Goal: Transaction & Acquisition: Obtain resource

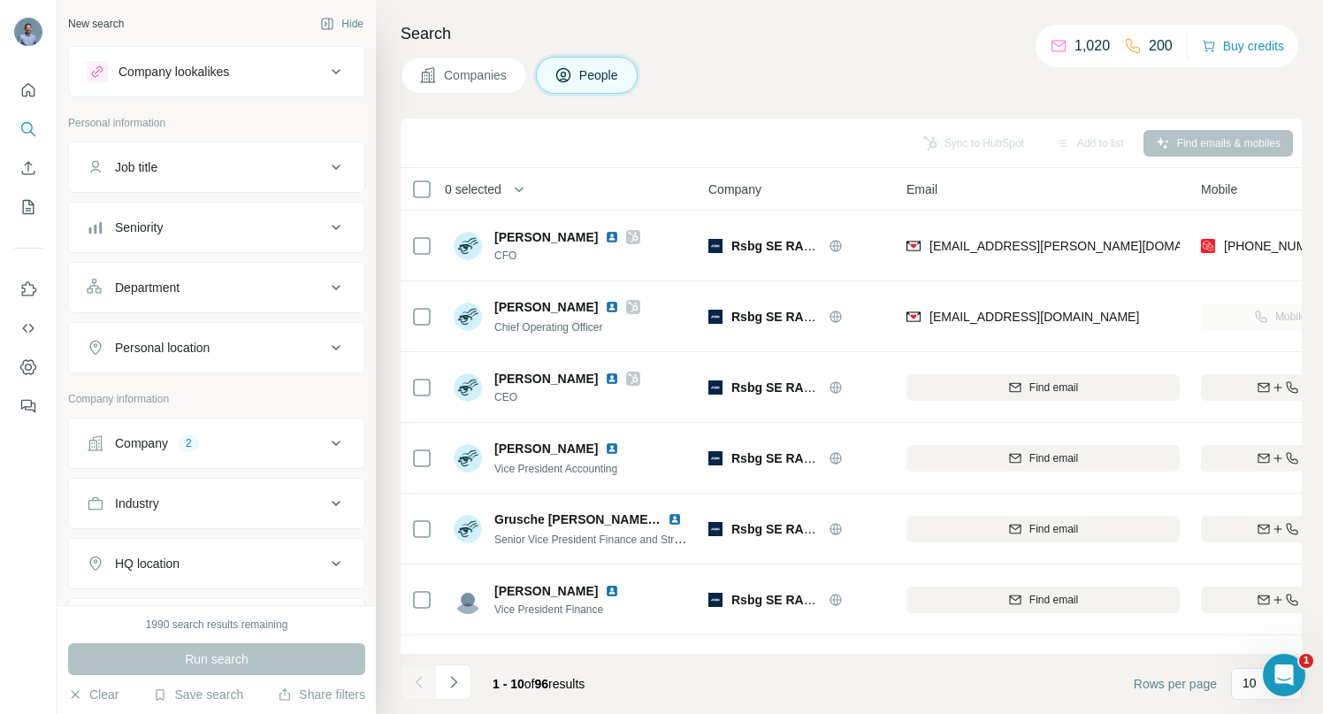
click at [326, 441] on icon at bounding box center [336, 443] width 21 height 21
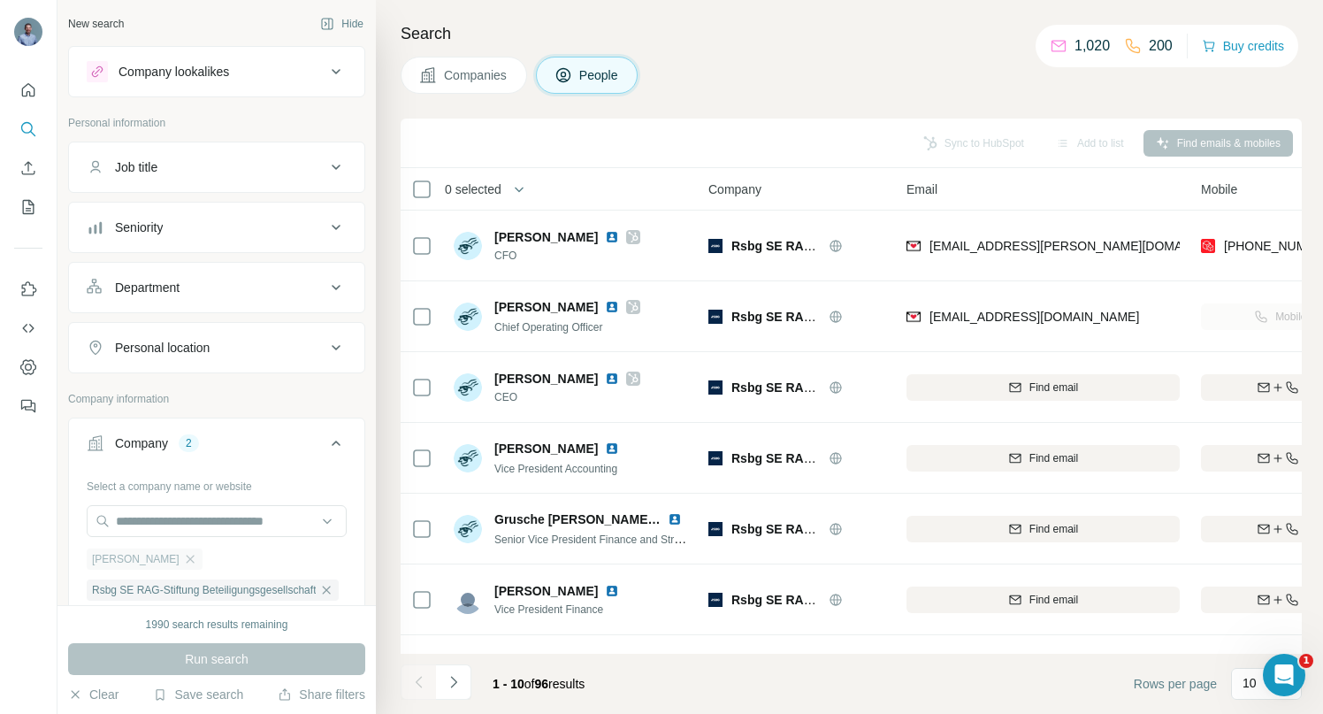
click at [186, 559] on icon "button" at bounding box center [190, 559] width 8 height 8
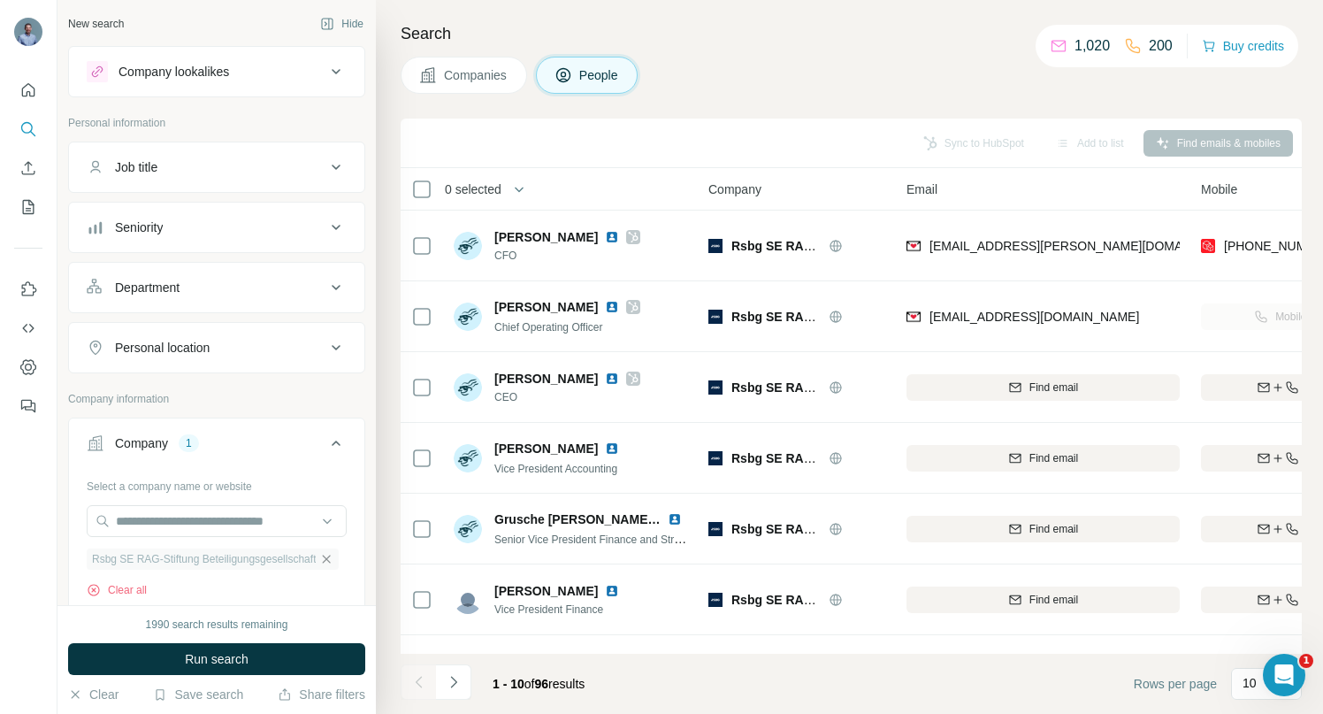
click at [323, 559] on icon "button" at bounding box center [327, 559] width 8 height 8
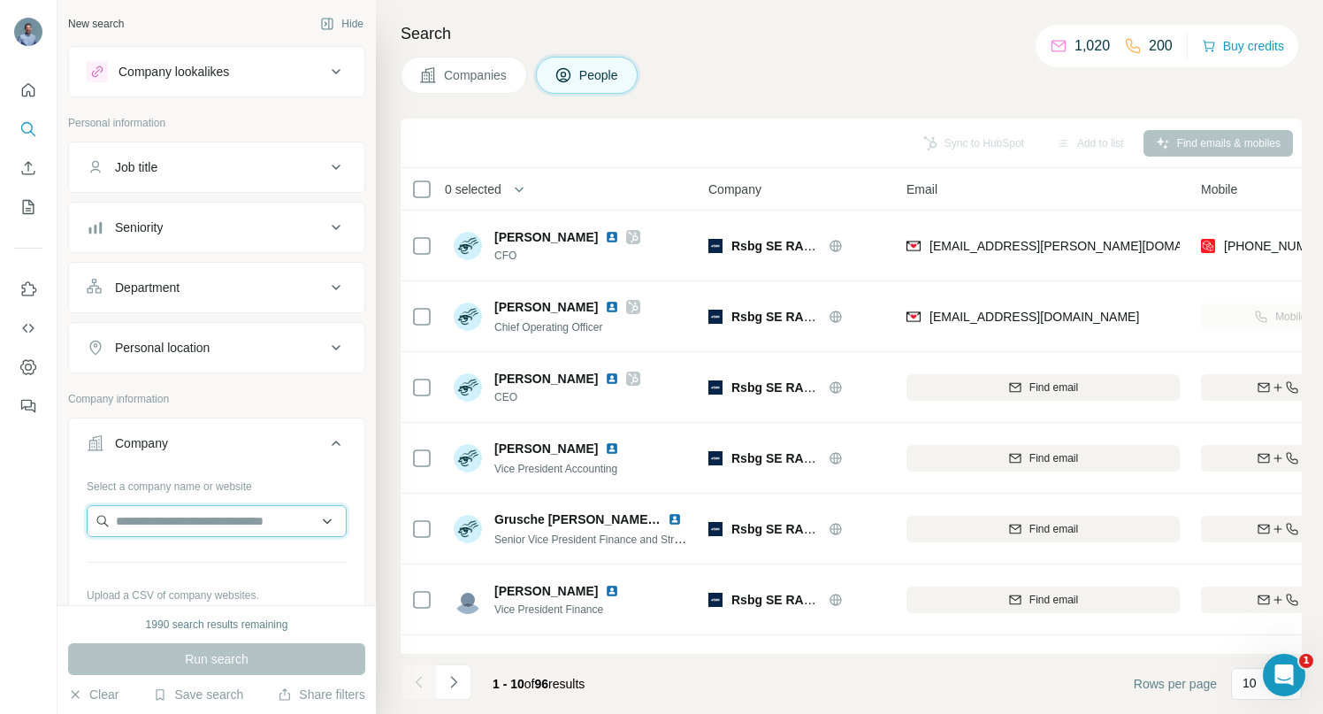
click at [265, 525] on input "text" at bounding box center [217, 521] width 260 height 32
paste input "**********"
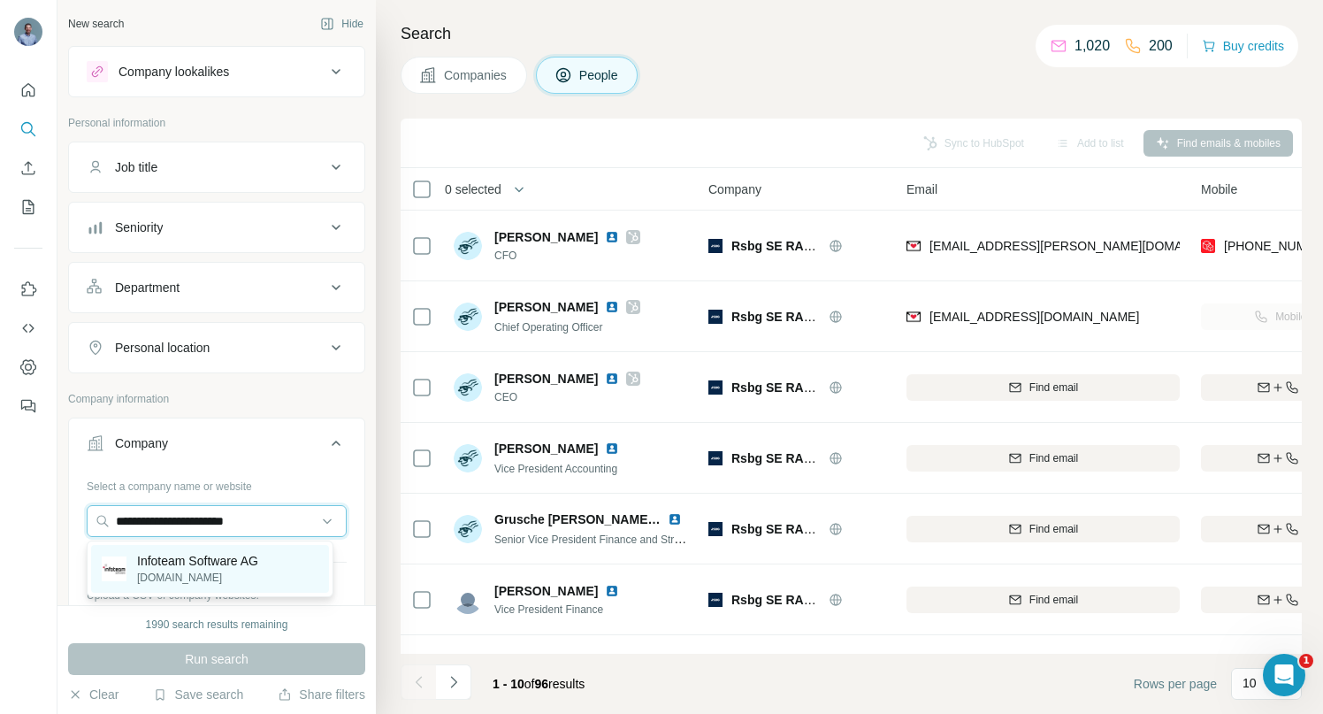
type input "**********"
click at [204, 561] on p "Infoteam Software AG" at bounding box center [197, 561] width 121 height 18
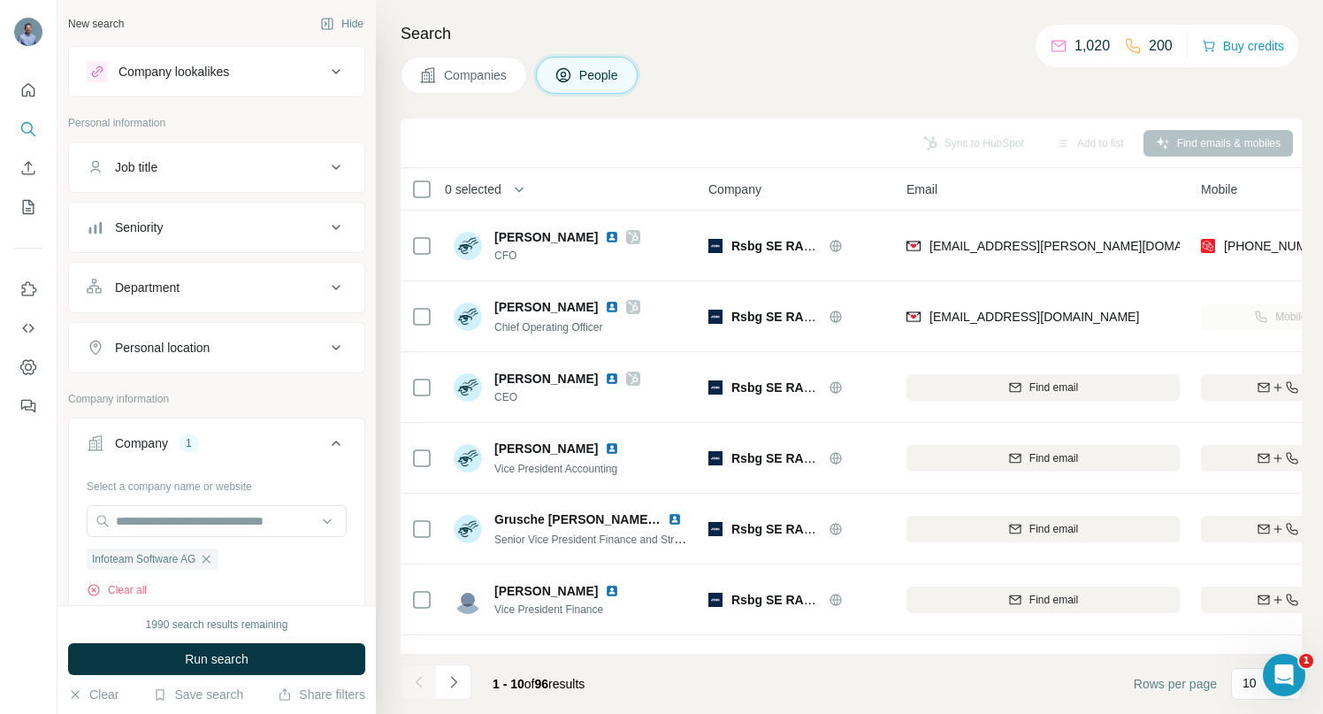
click at [472, 80] on span "Companies" at bounding box center [476, 75] width 65 height 18
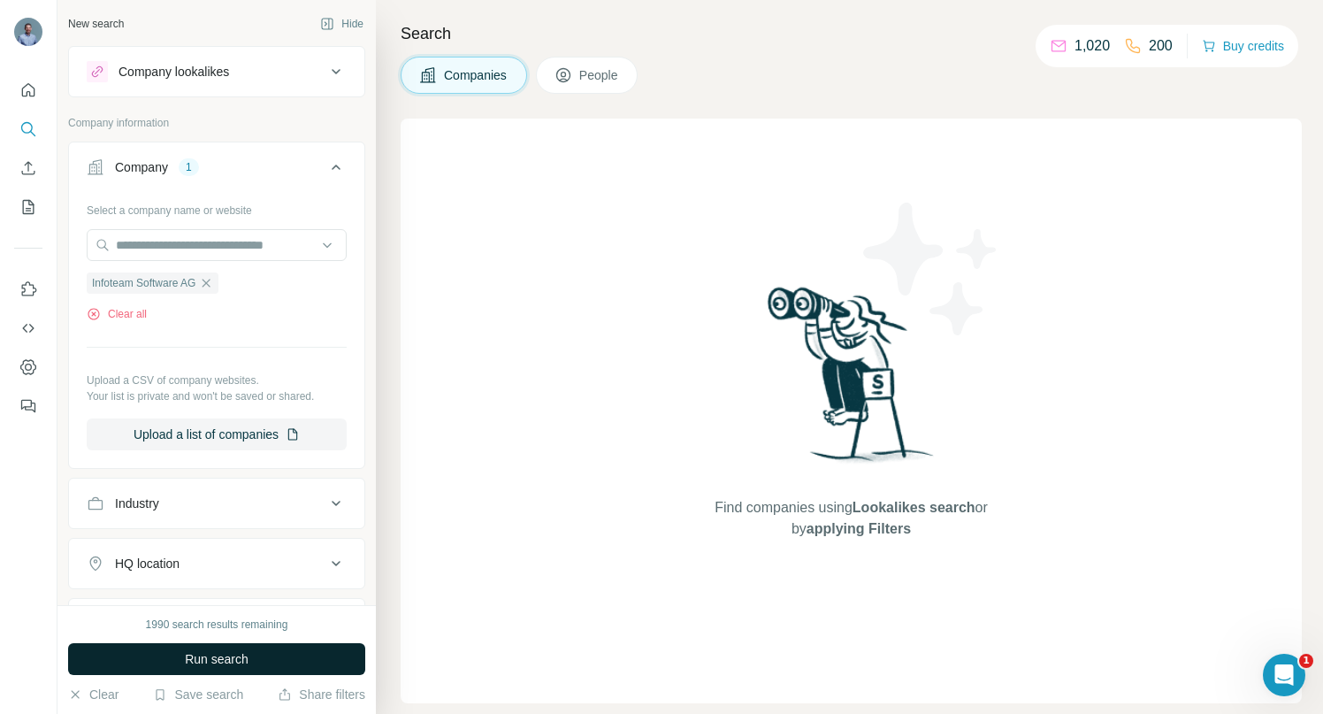
click at [207, 655] on span "Run search" at bounding box center [217, 659] width 64 height 18
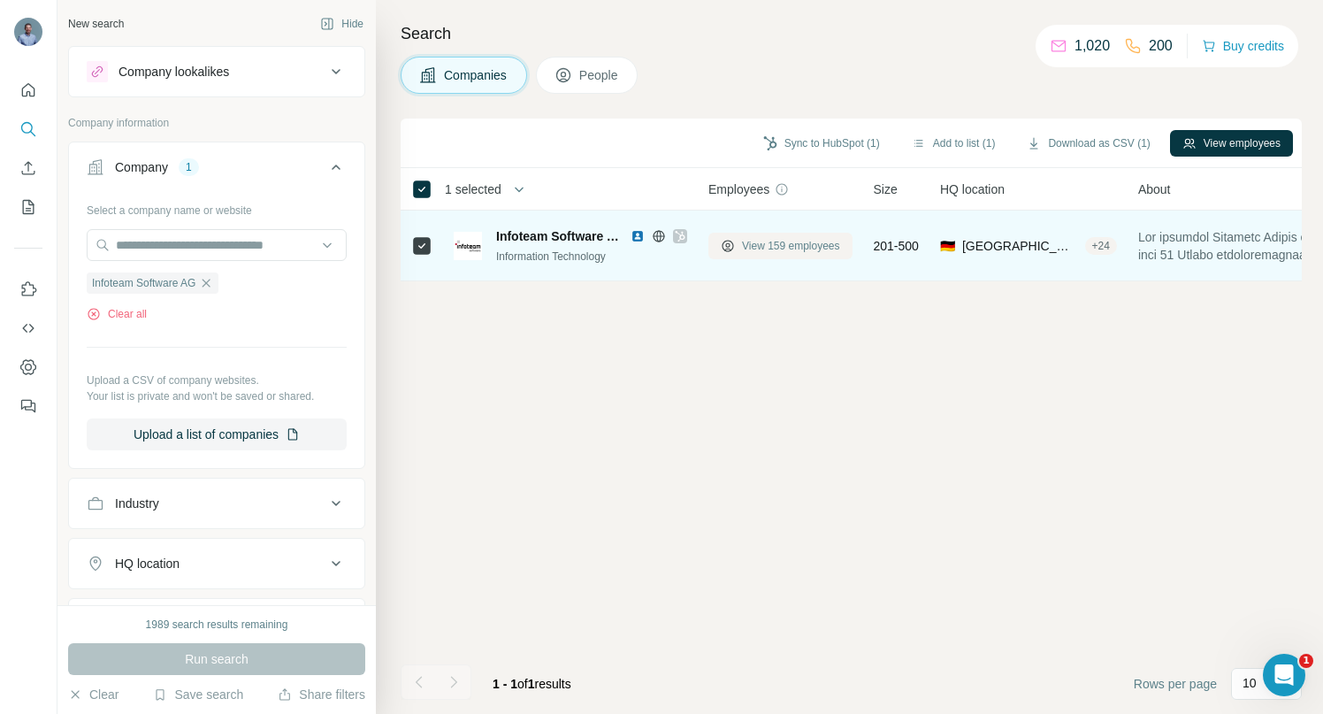
click at [780, 242] on span "View 159 employees" at bounding box center [791, 246] width 98 height 16
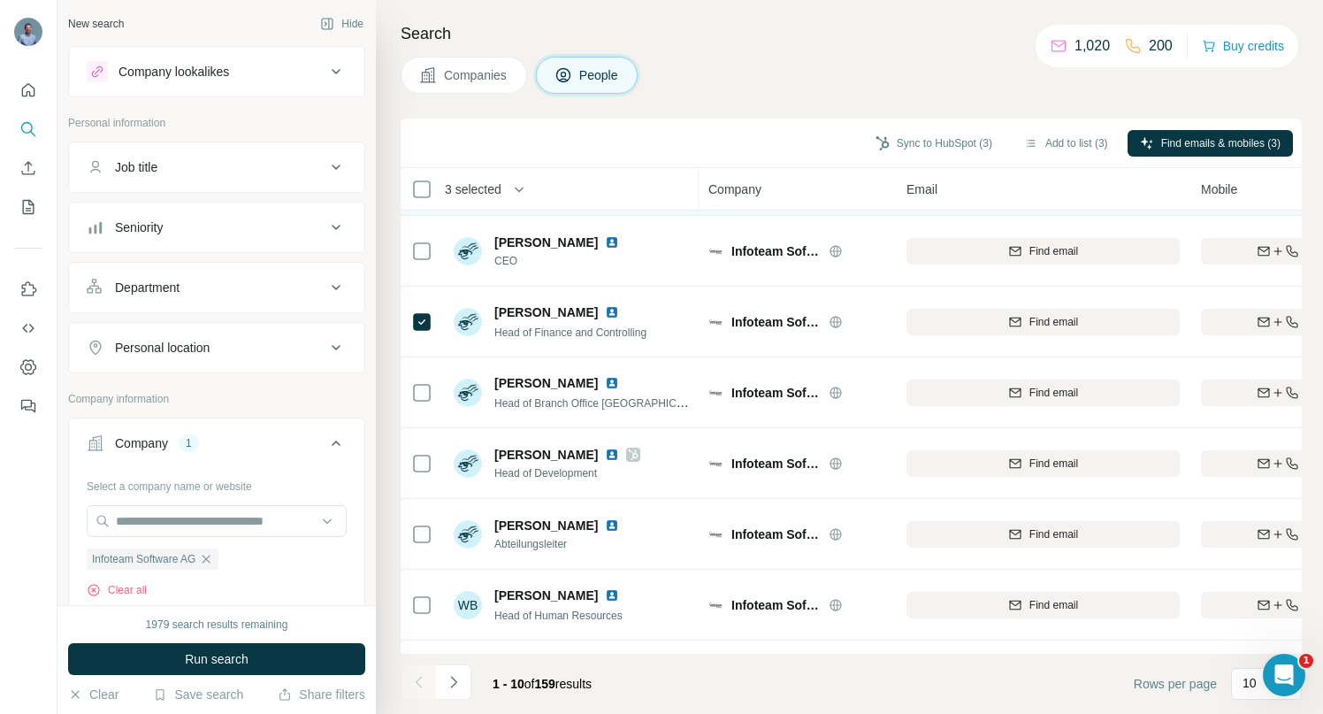
scroll to position [274, 0]
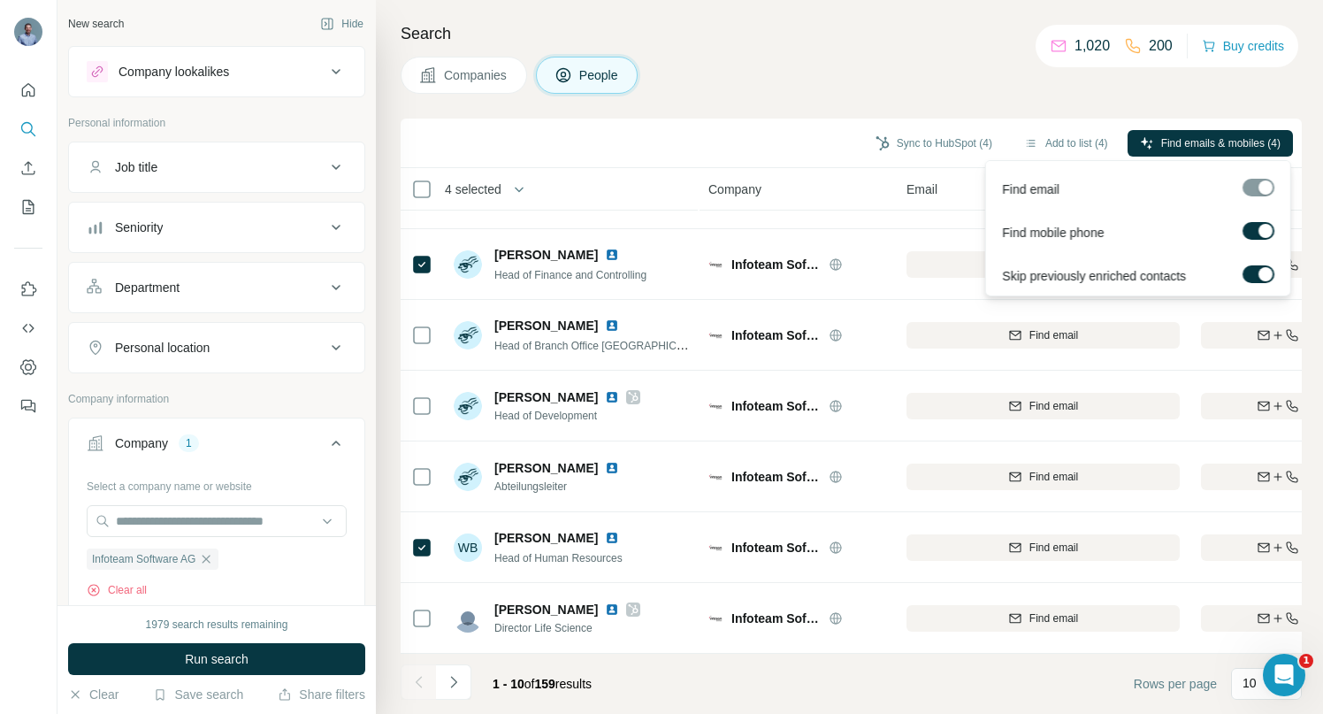
click at [1249, 184] on div at bounding box center [1259, 188] width 32 height 18
click at [1250, 190] on div at bounding box center [1259, 188] width 32 height 18
click at [1247, 230] on label at bounding box center [1259, 231] width 32 height 18
click at [1247, 230] on div at bounding box center [1252, 231] width 14 height 14
click at [1206, 138] on span "Find emails & mobiles (4)" at bounding box center [1220, 143] width 119 height 16
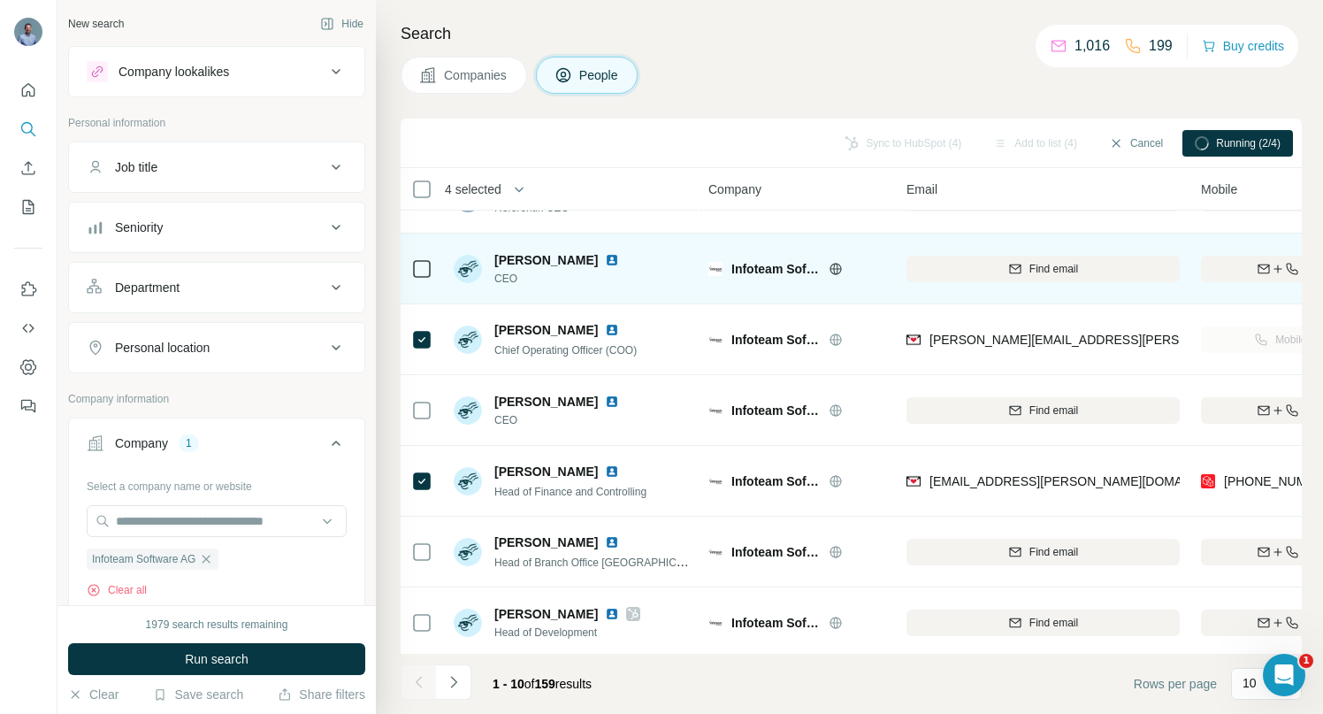
scroll to position [0, 0]
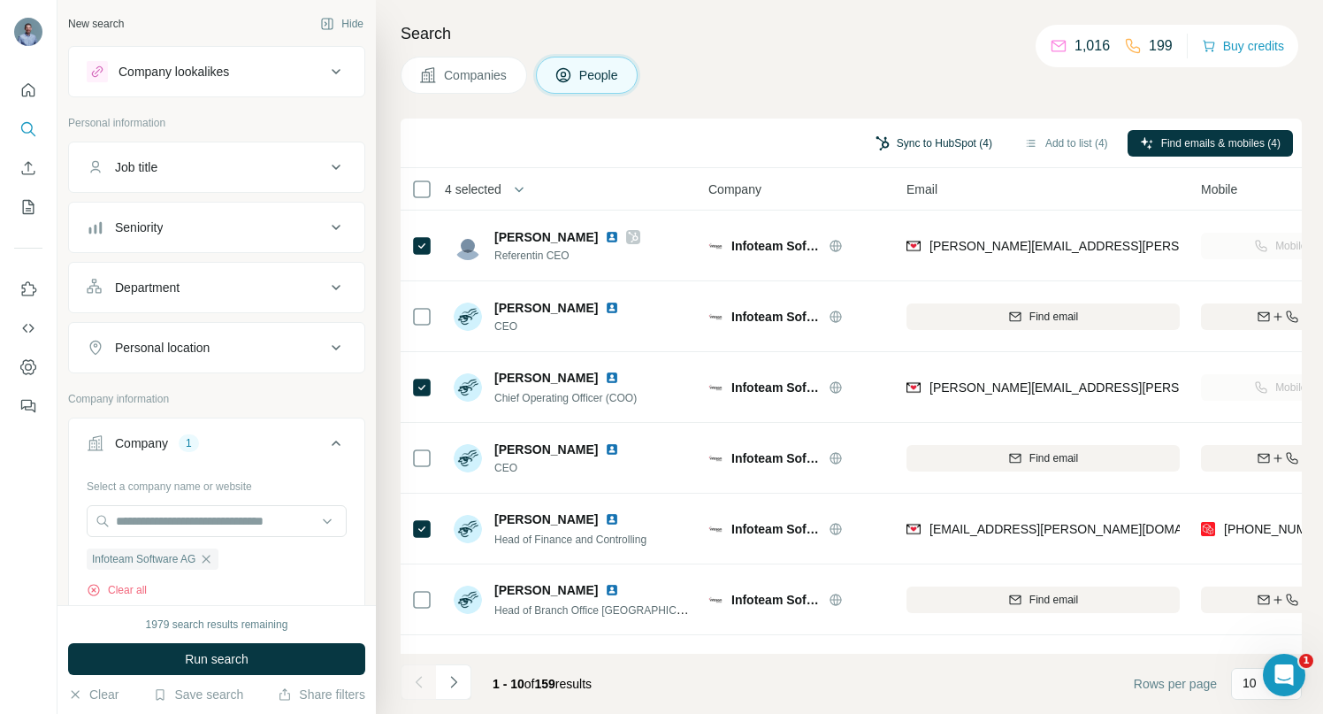
click at [919, 143] on button "Sync to HubSpot (4)" at bounding box center [934, 143] width 142 height 27
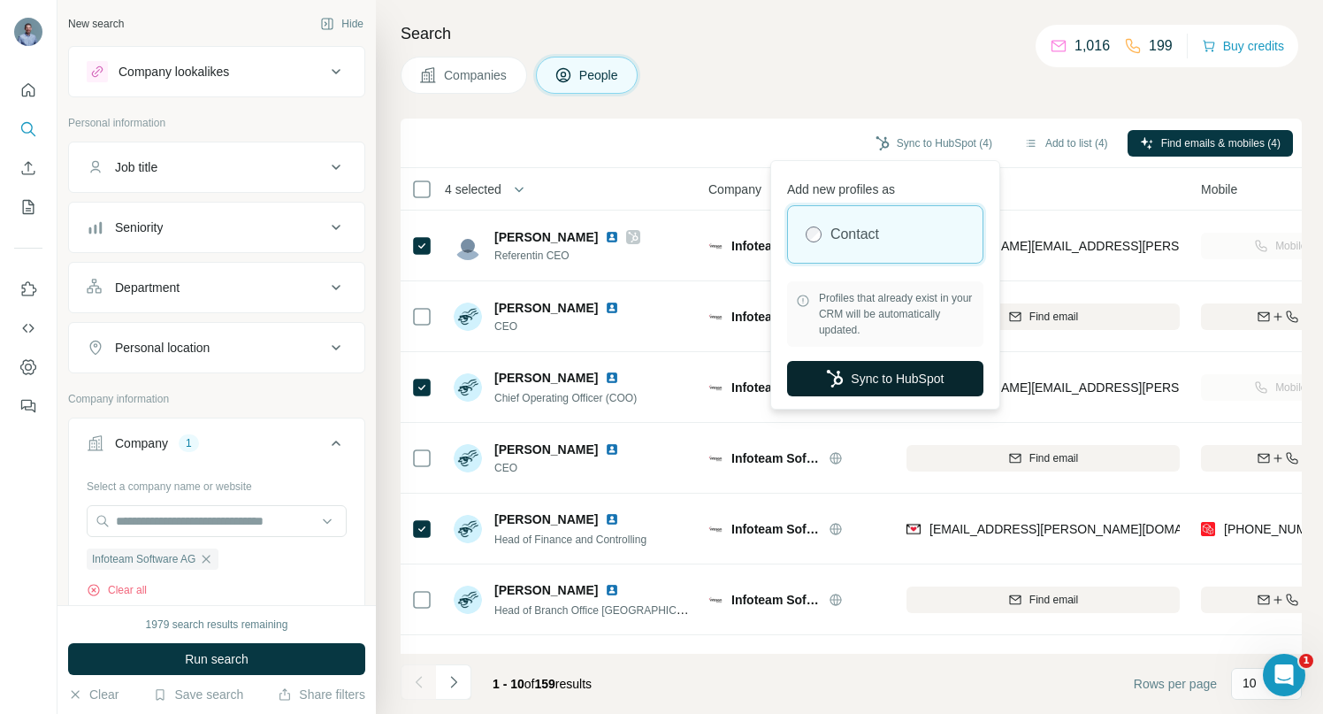
click at [923, 376] on button "Sync to HubSpot" at bounding box center [885, 378] width 196 height 35
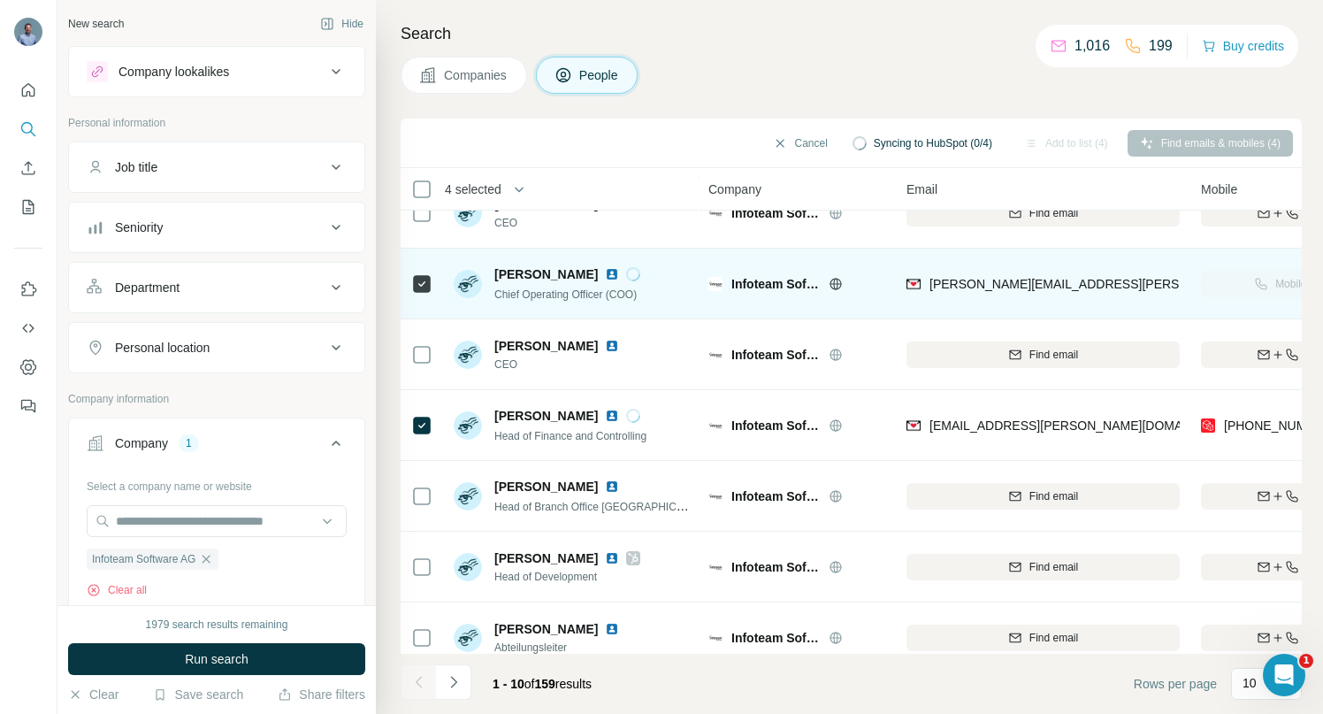
scroll to position [230, 0]
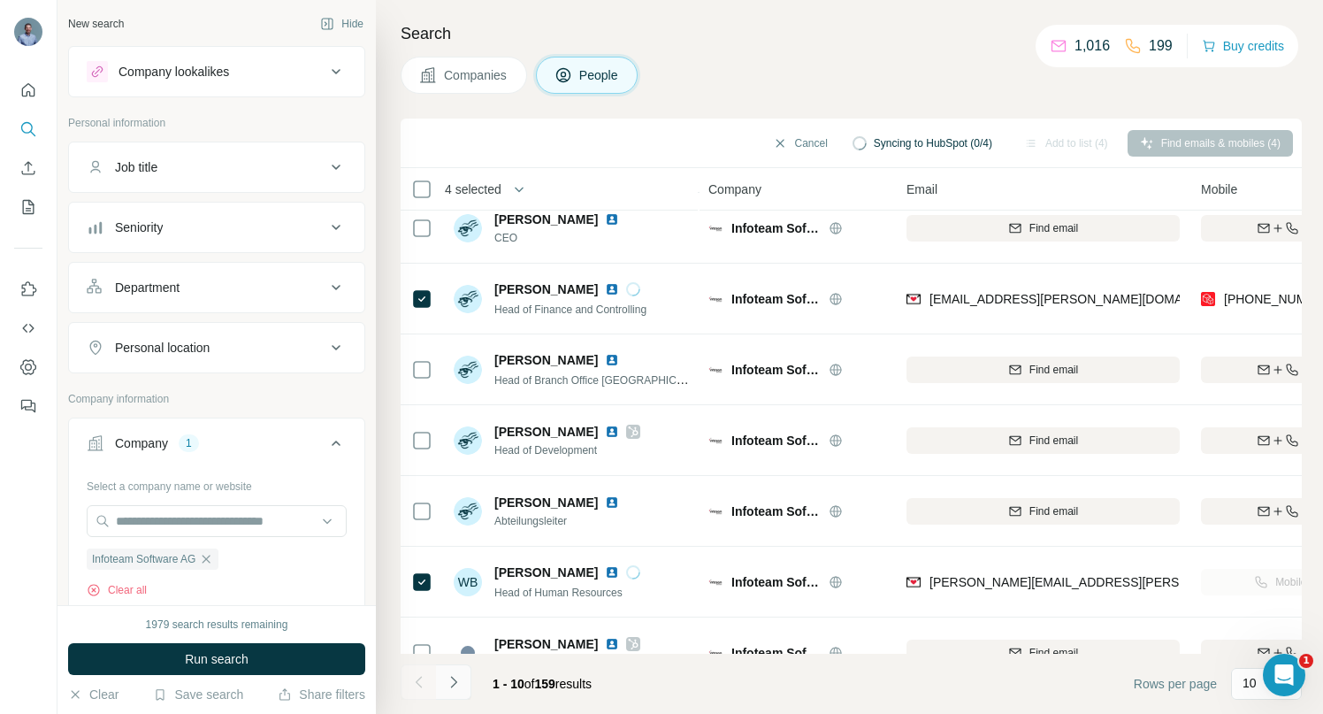
click at [452, 682] on icon "Navigate to next page" at bounding box center [454, 682] width 18 height 18
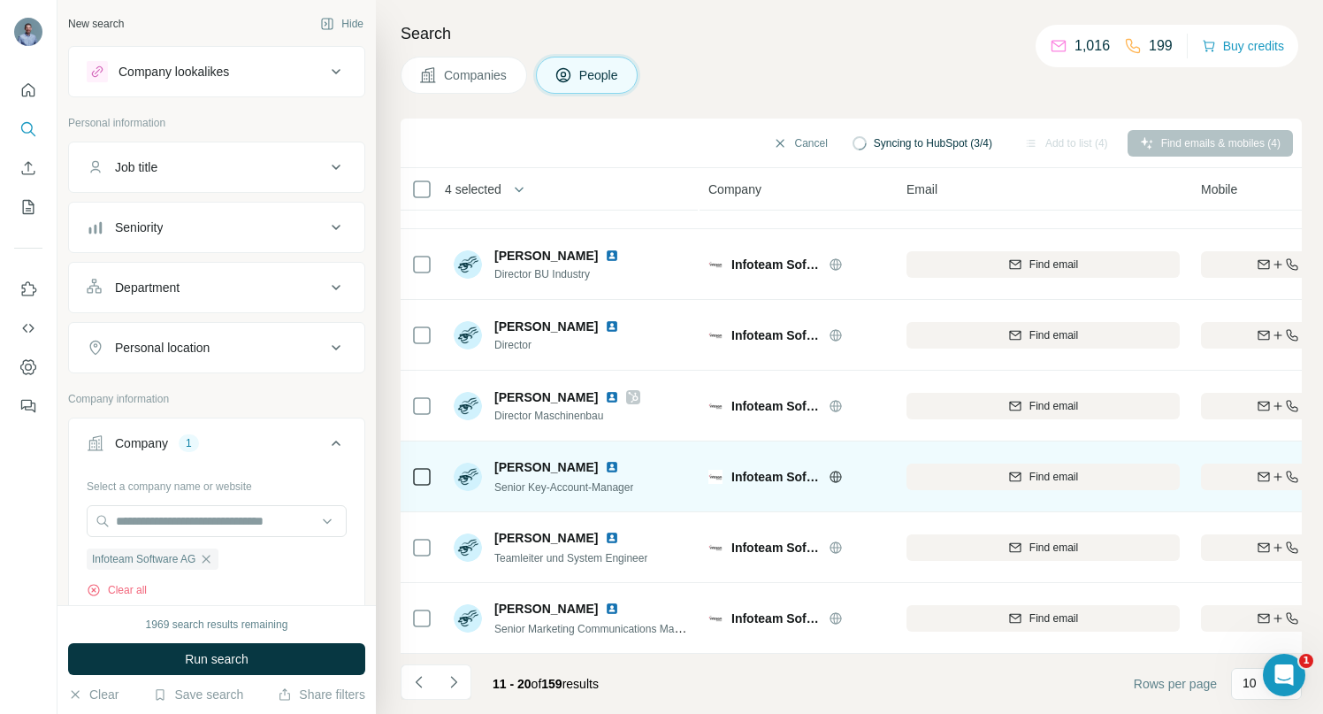
scroll to position [274, 0]
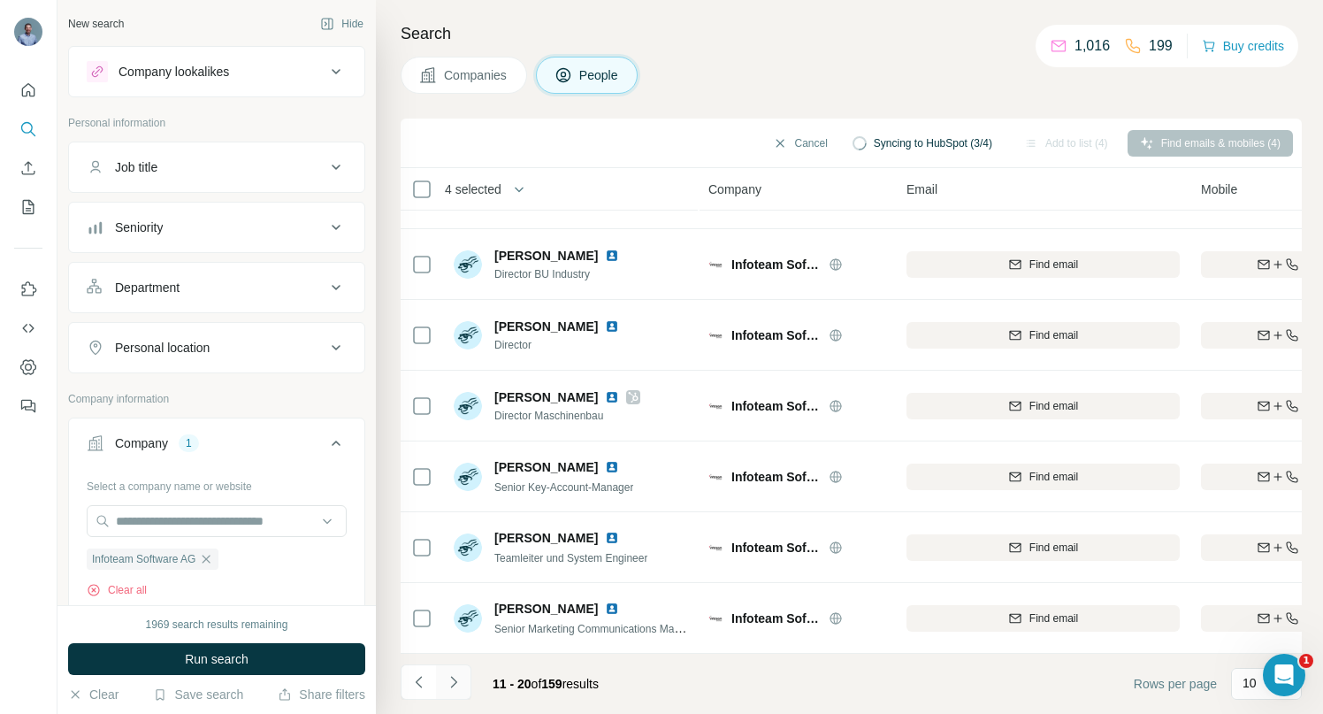
click at [451, 686] on icon "Navigate to next page" at bounding box center [453, 681] width 6 height 11
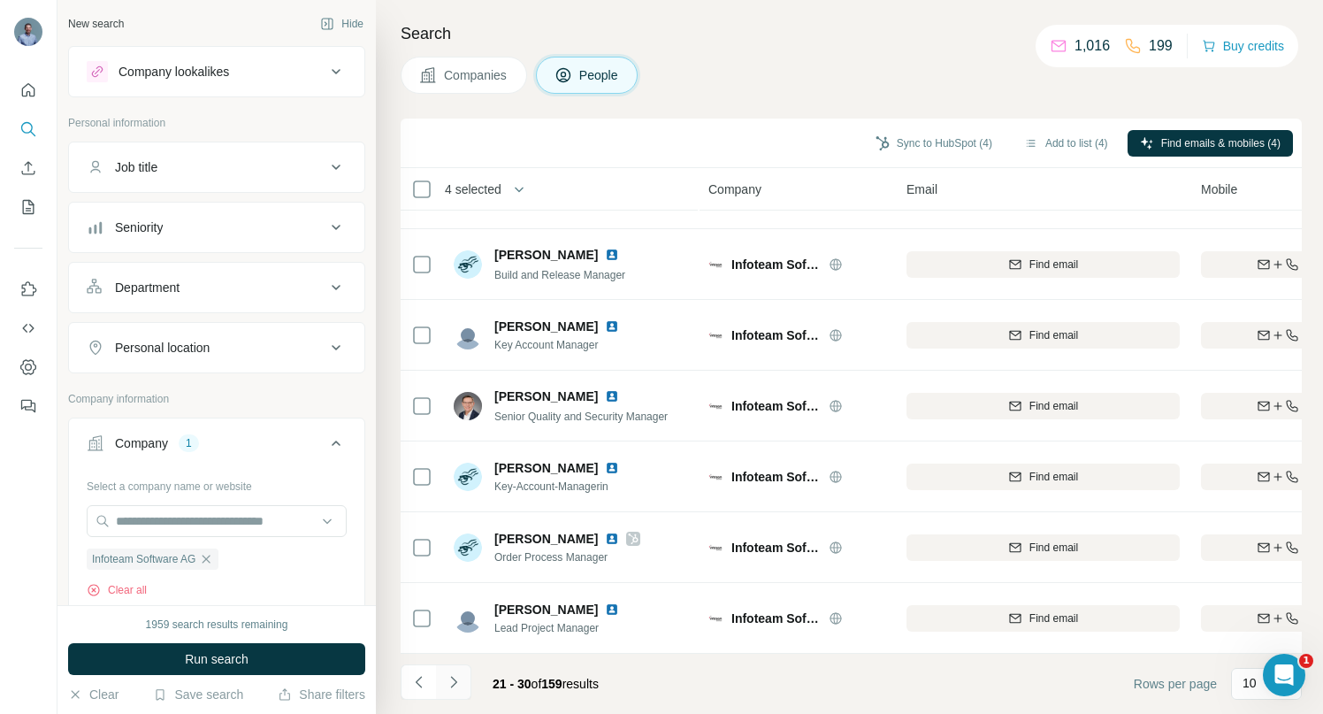
click at [455, 686] on icon "Navigate to next page" at bounding box center [454, 682] width 18 height 18
click at [461, 684] on icon "Navigate to next page" at bounding box center [454, 682] width 18 height 18
click at [451, 683] on icon "Navigate to next page" at bounding box center [454, 682] width 18 height 18
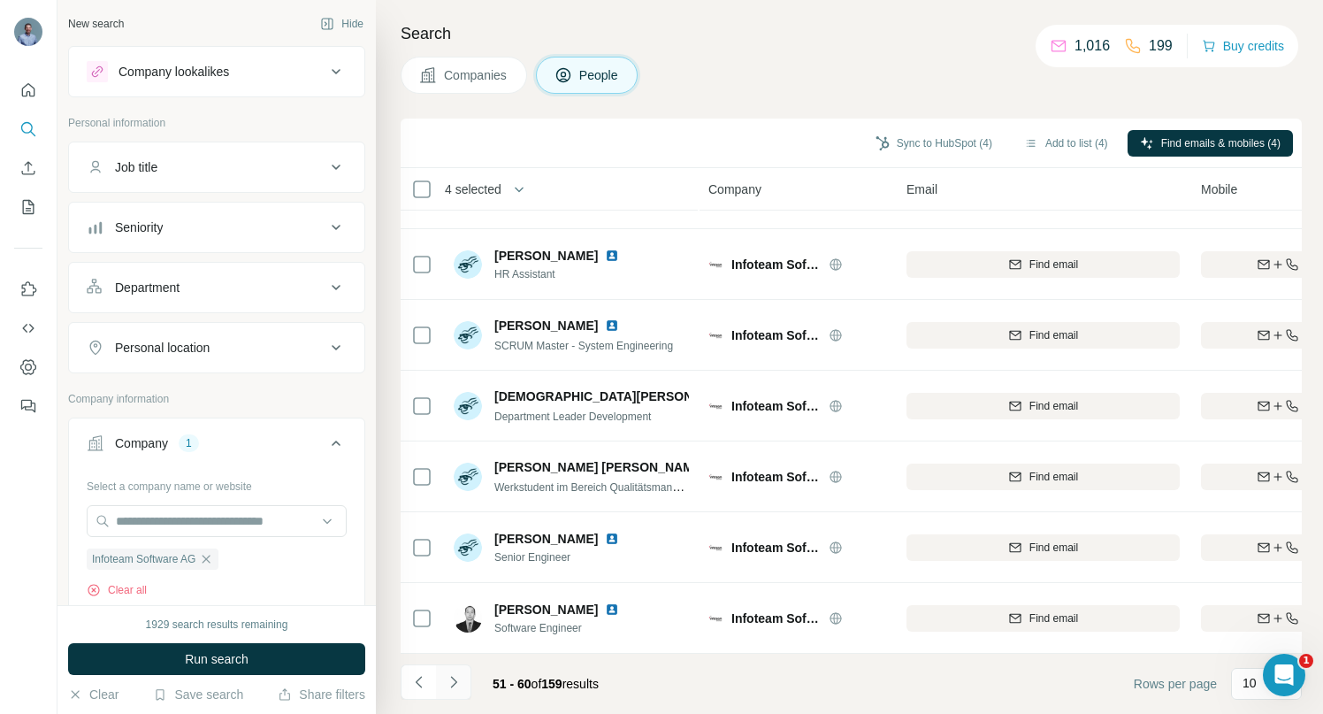
click at [451, 679] on icon "Navigate to next page" at bounding box center [454, 682] width 18 height 18
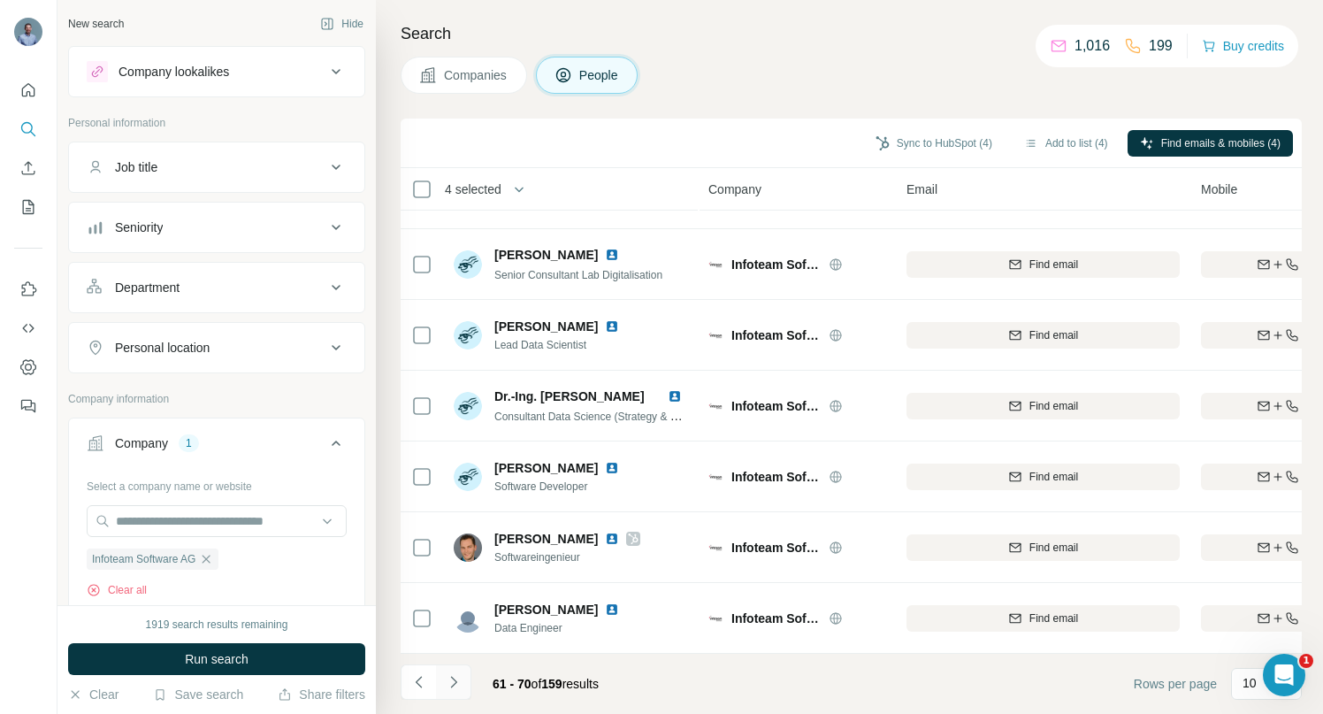
click at [461, 682] on icon "Navigate to next page" at bounding box center [454, 682] width 18 height 18
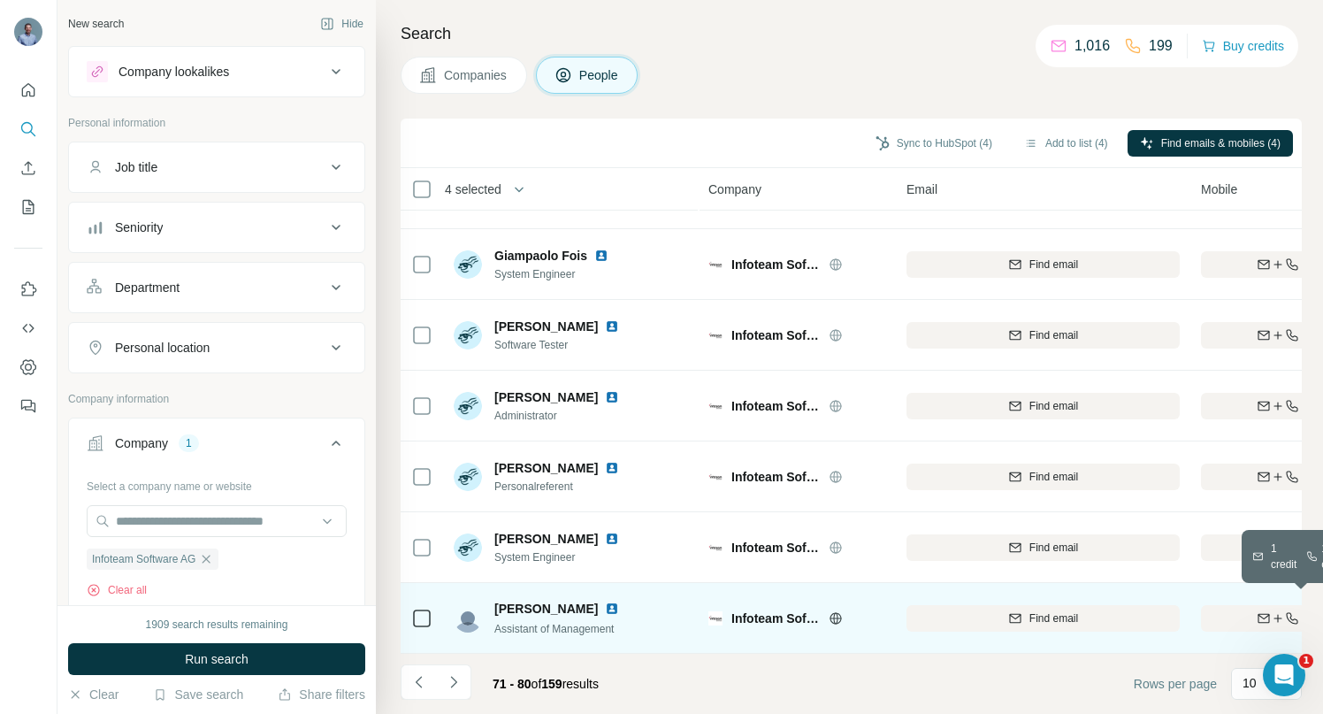
click at [1218, 610] on div "Find both" at bounding box center [1304, 618] width 206 height 16
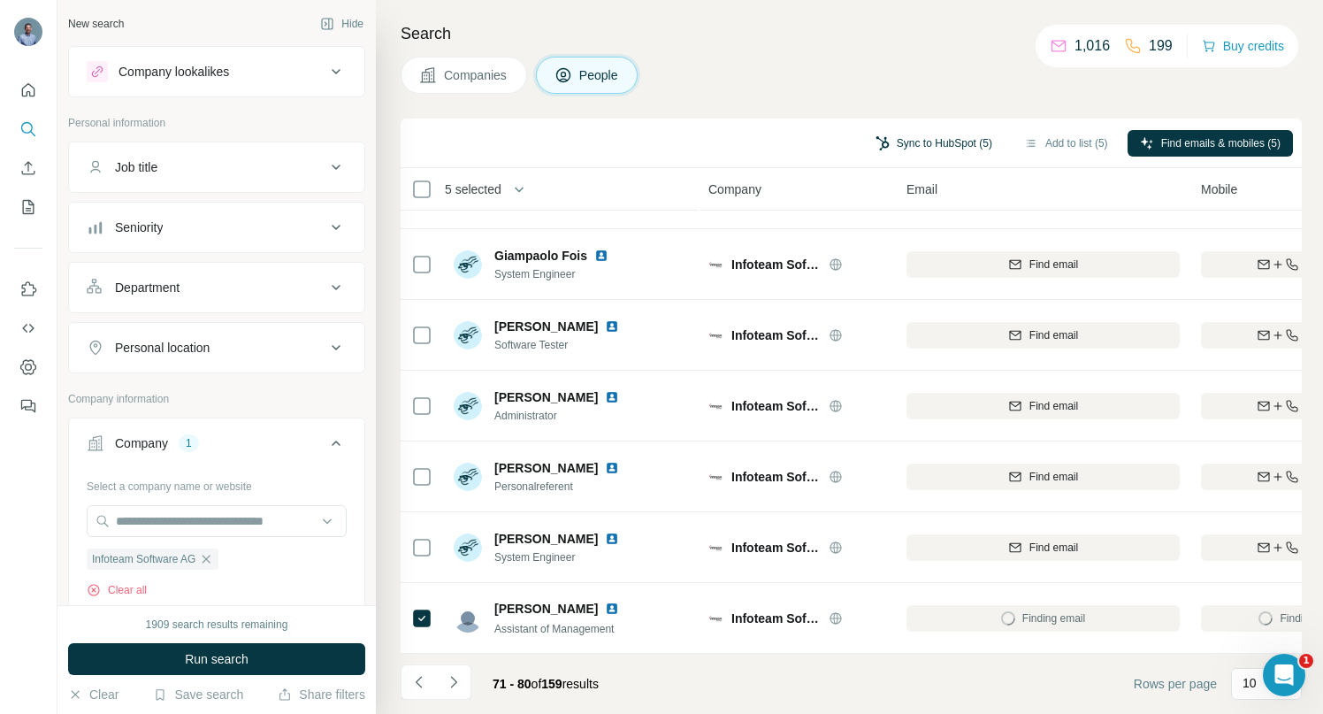
click at [911, 145] on button "Sync to HubSpot (5)" at bounding box center [934, 143] width 142 height 27
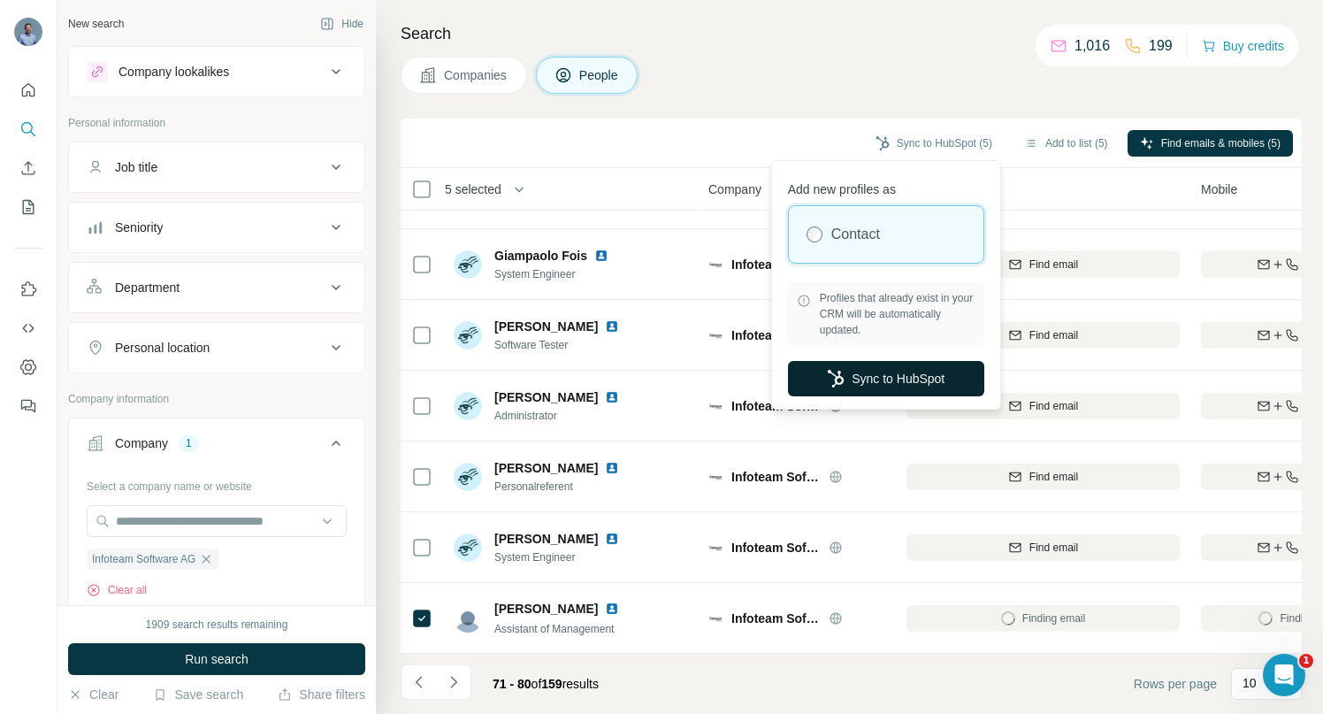
click at [941, 376] on button "Sync to HubSpot" at bounding box center [886, 378] width 196 height 35
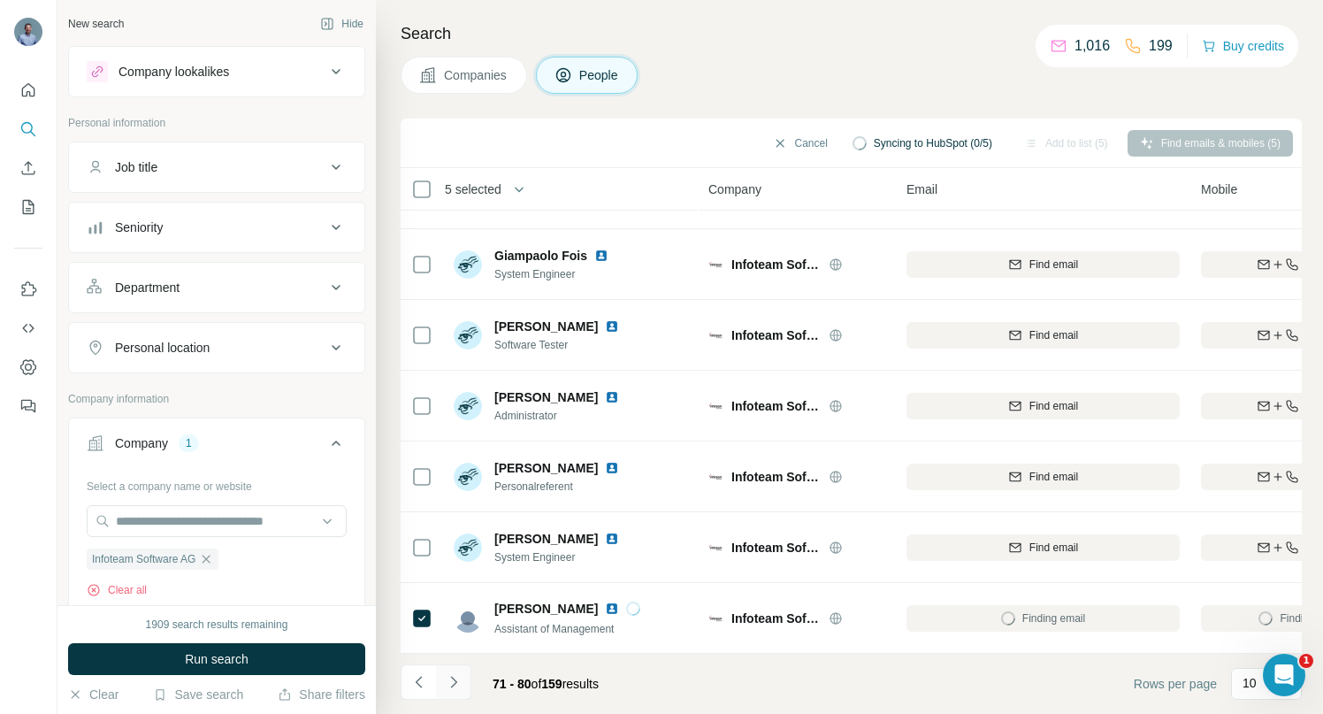
click at [460, 692] on button "Navigate to next page" at bounding box center [453, 681] width 35 height 35
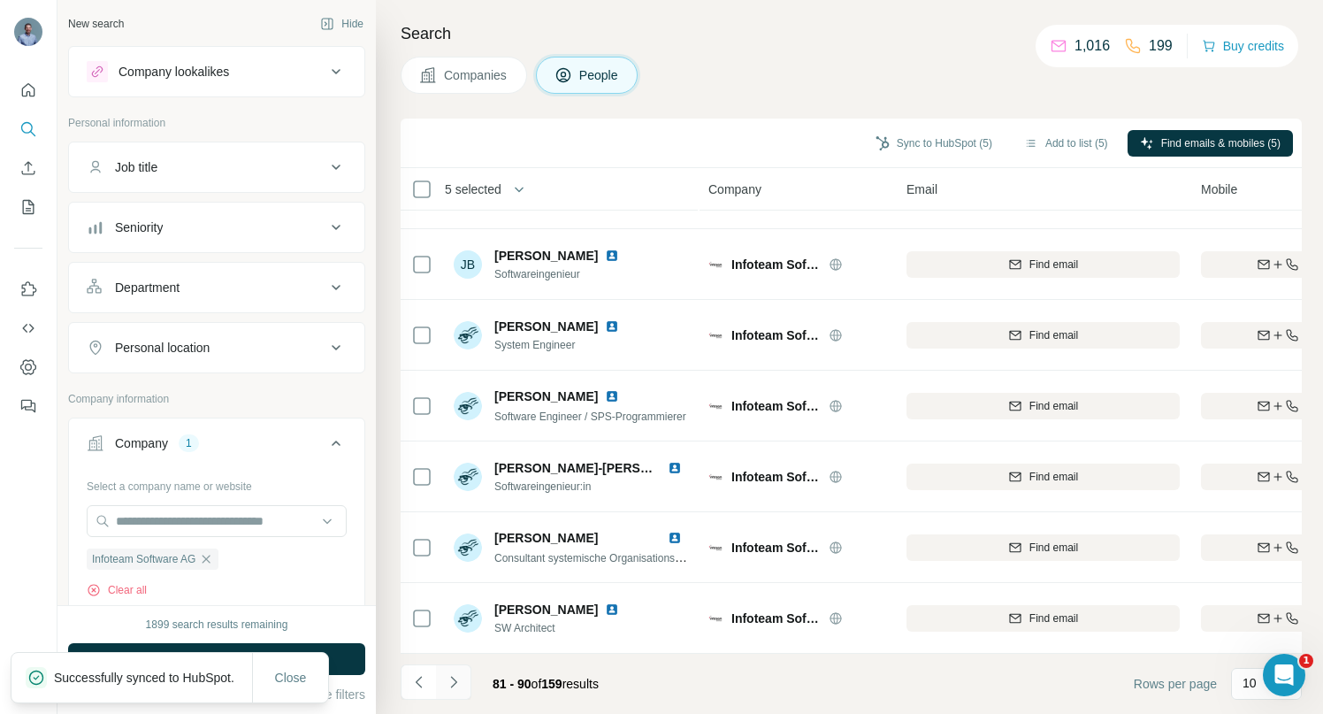
click at [461, 686] on icon "Navigate to next page" at bounding box center [454, 682] width 18 height 18
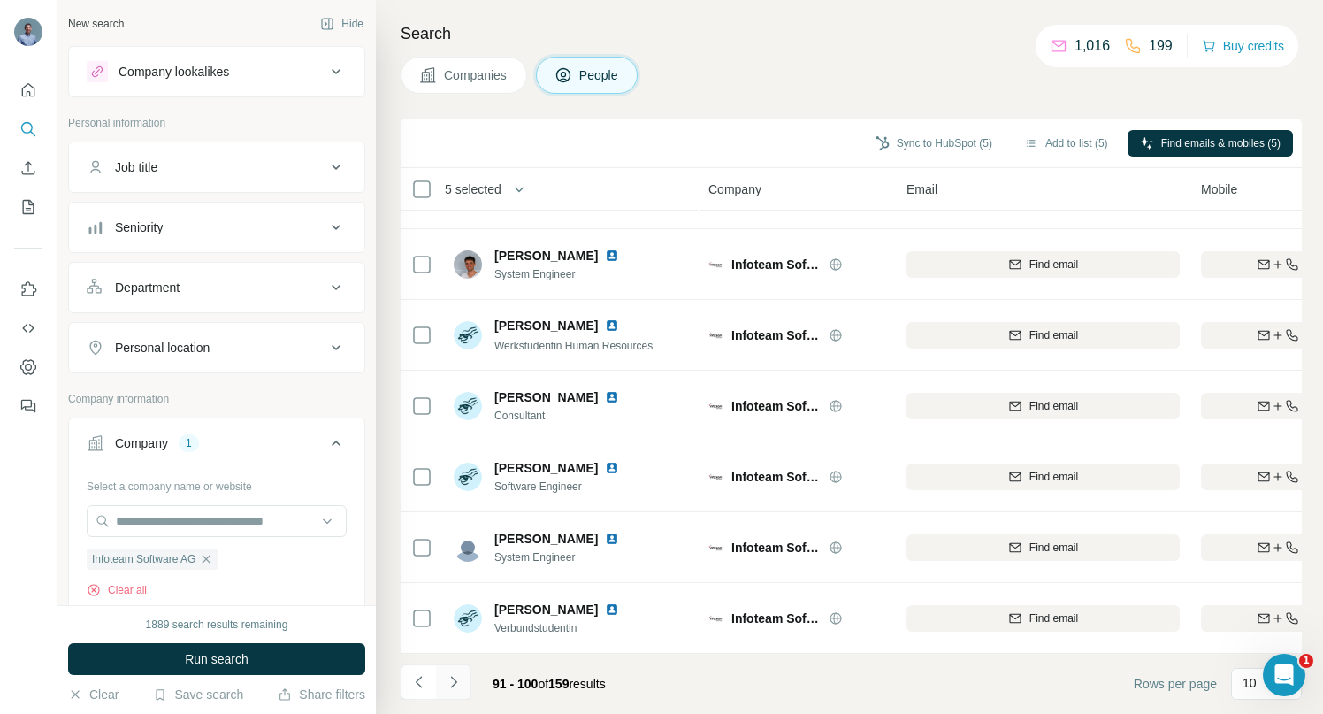
click at [459, 686] on icon "Navigate to next page" at bounding box center [454, 682] width 18 height 18
click at [455, 677] on icon "Navigate to next page" at bounding box center [454, 682] width 18 height 18
click at [451, 683] on icon "Navigate to next page" at bounding box center [454, 682] width 18 height 18
click at [461, 688] on icon "Navigate to next page" at bounding box center [454, 682] width 18 height 18
click at [456, 685] on icon "Navigate to next page" at bounding box center [454, 682] width 18 height 18
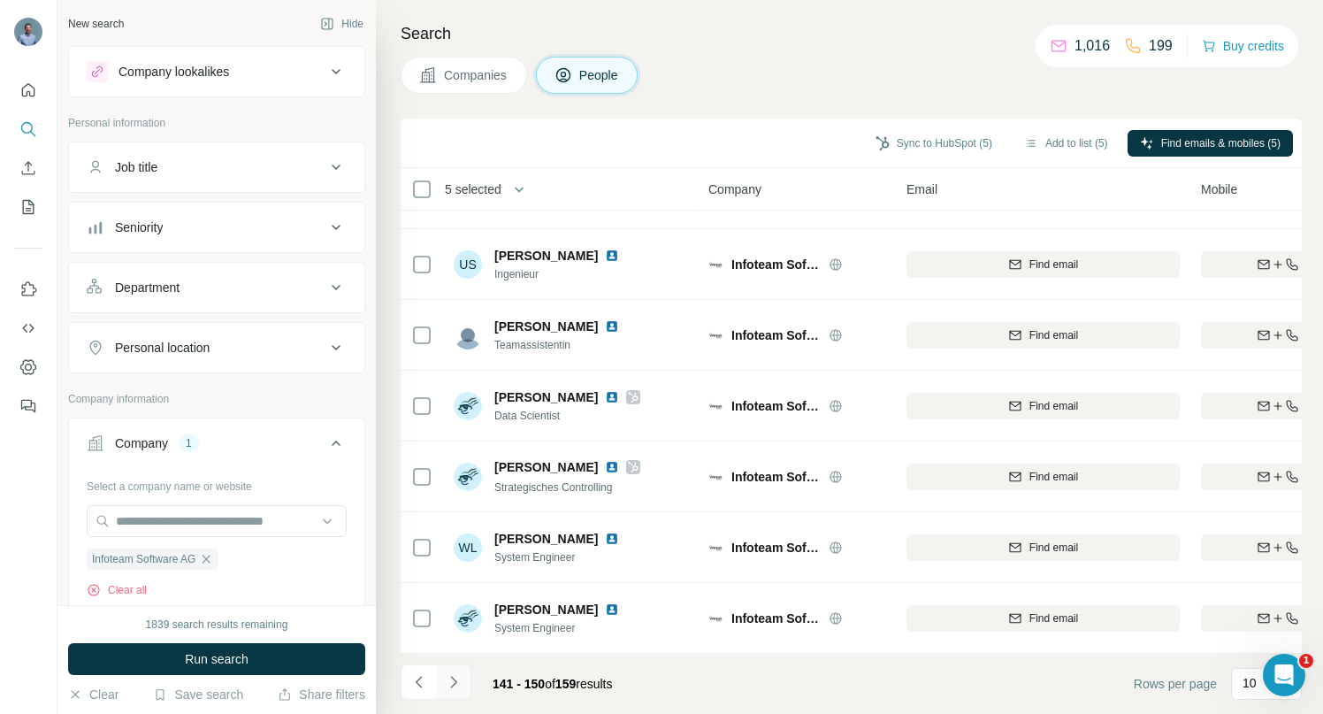
click at [459, 688] on icon "Navigate to next page" at bounding box center [454, 682] width 18 height 18
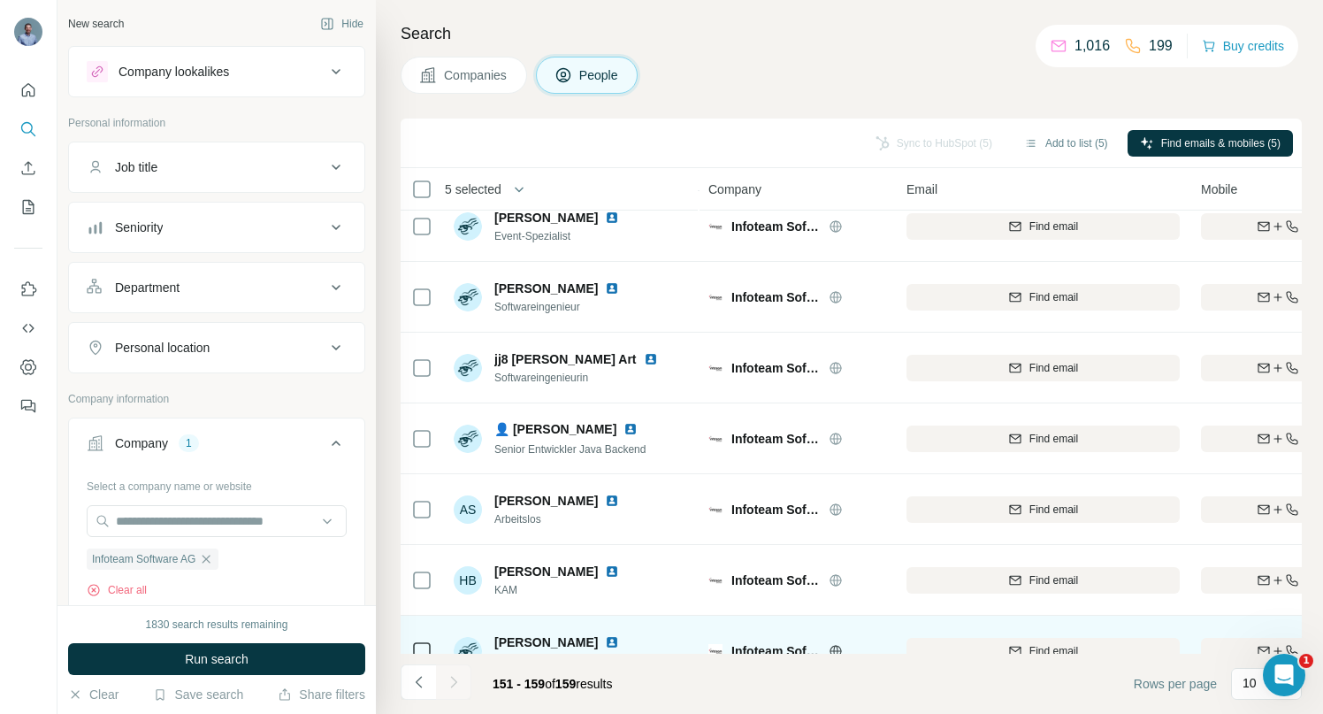
scroll to position [0, 0]
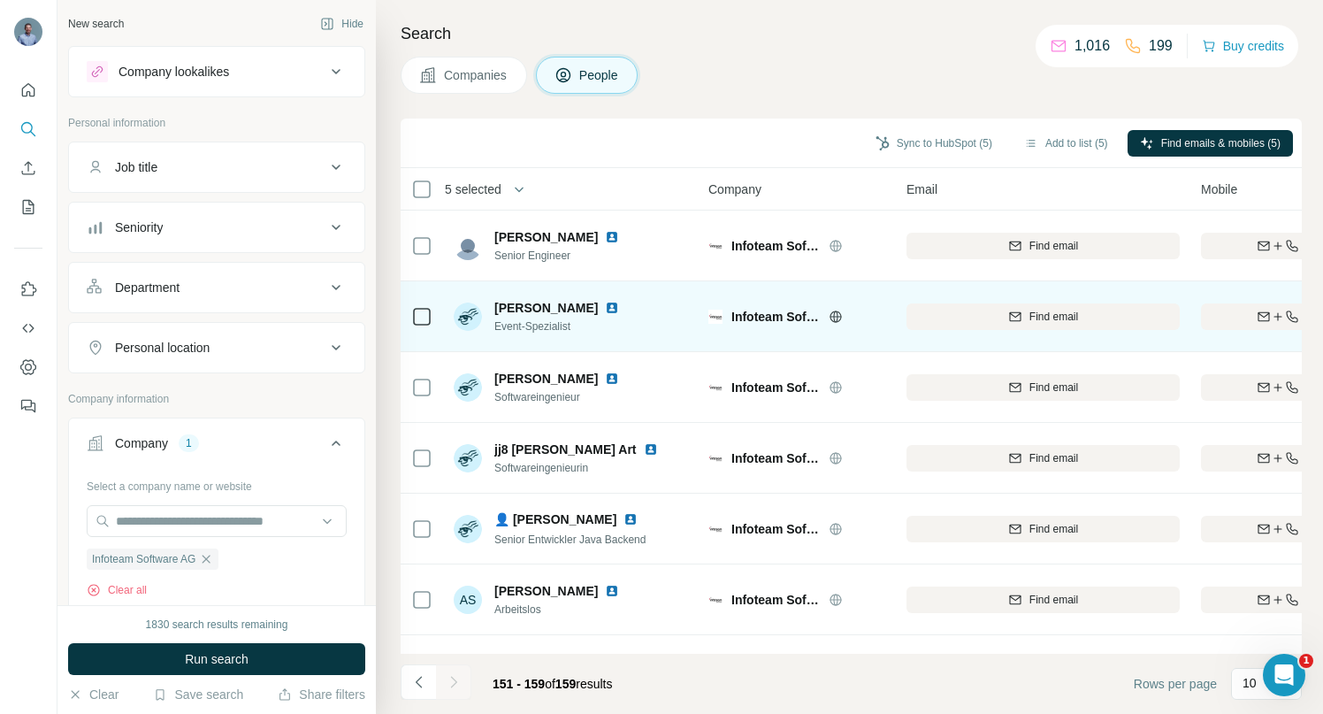
click at [605, 306] on img at bounding box center [612, 308] width 14 height 14
click at [1061, 317] on span "Find email" at bounding box center [1054, 317] width 49 height 16
click at [1291, 318] on icon "button" at bounding box center [1292, 315] width 11 height 11
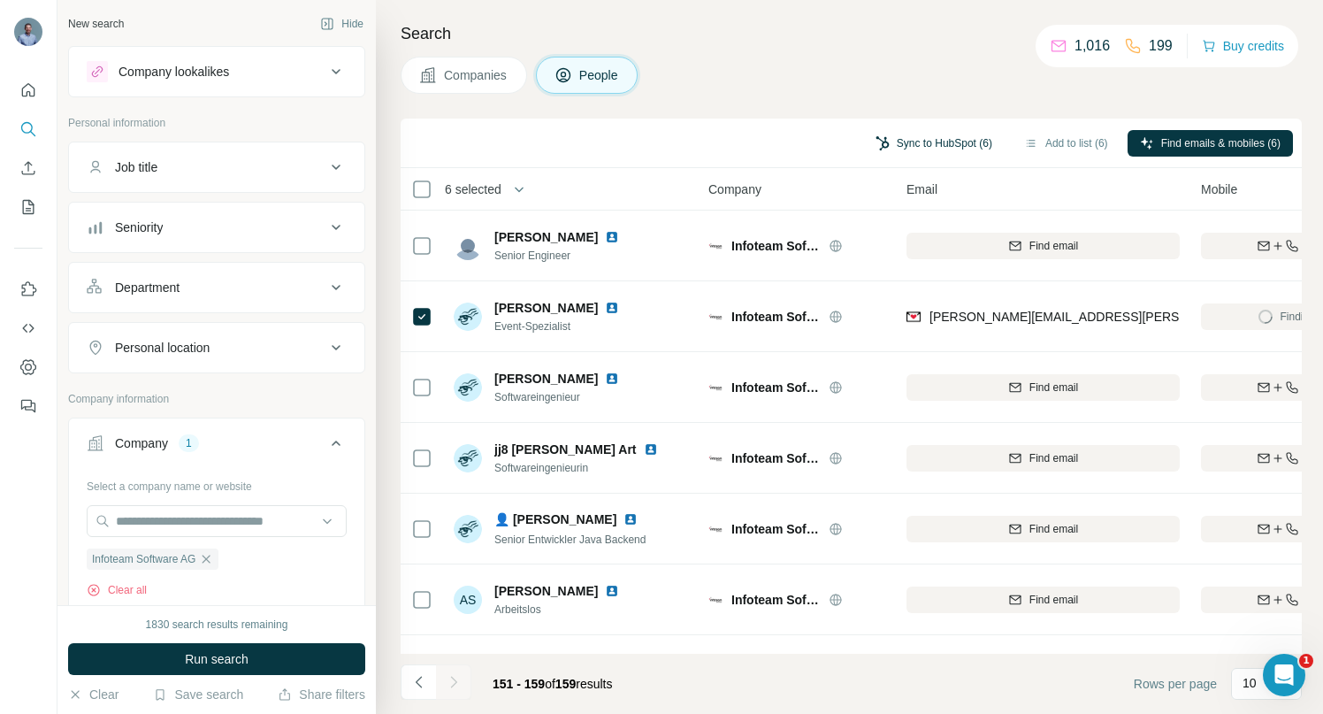
click at [884, 146] on button "Sync to HubSpot (6)" at bounding box center [934, 143] width 142 height 27
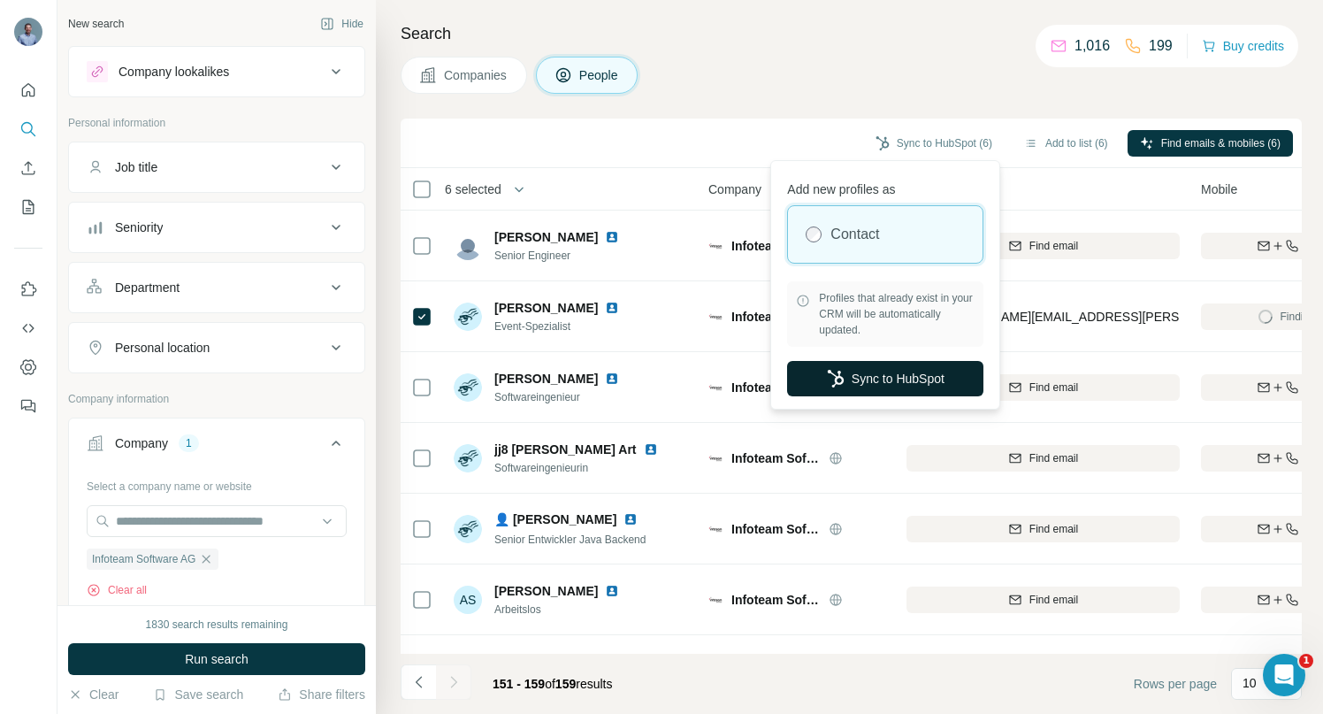
click at [870, 389] on button "Sync to HubSpot" at bounding box center [885, 378] width 196 height 35
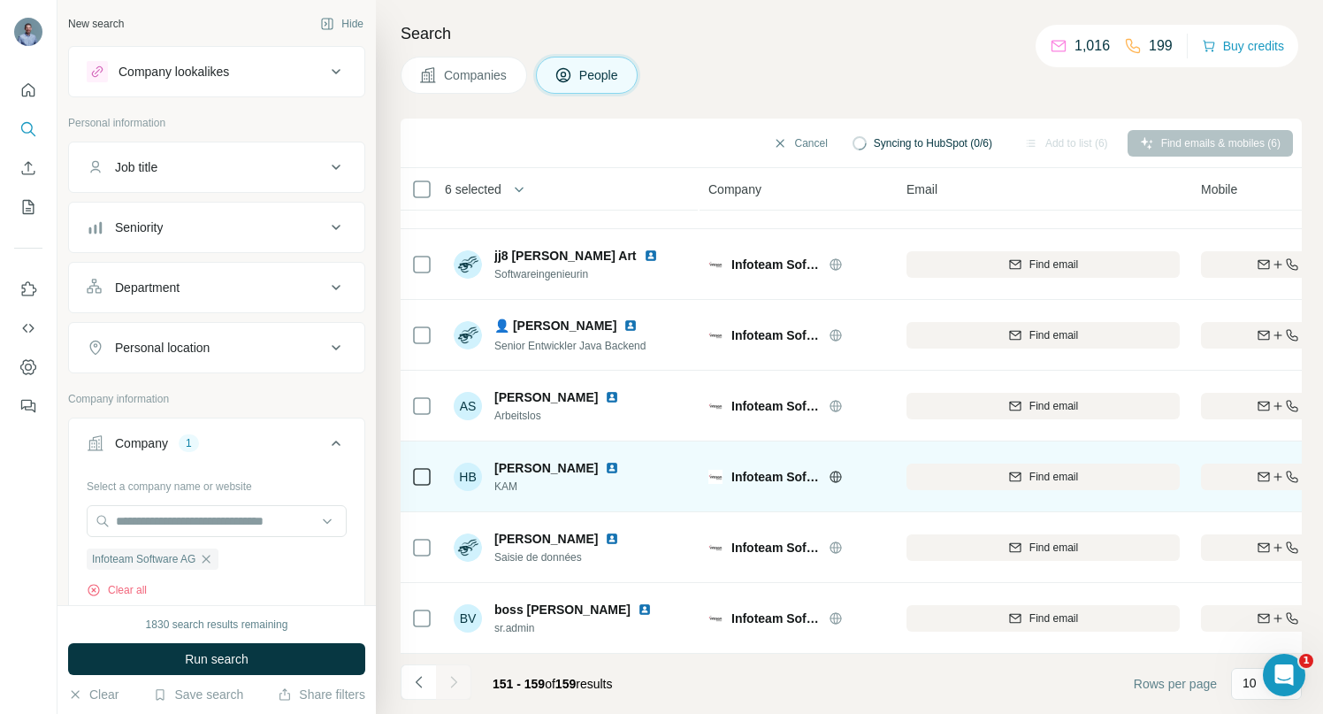
scroll to position [203, 0]
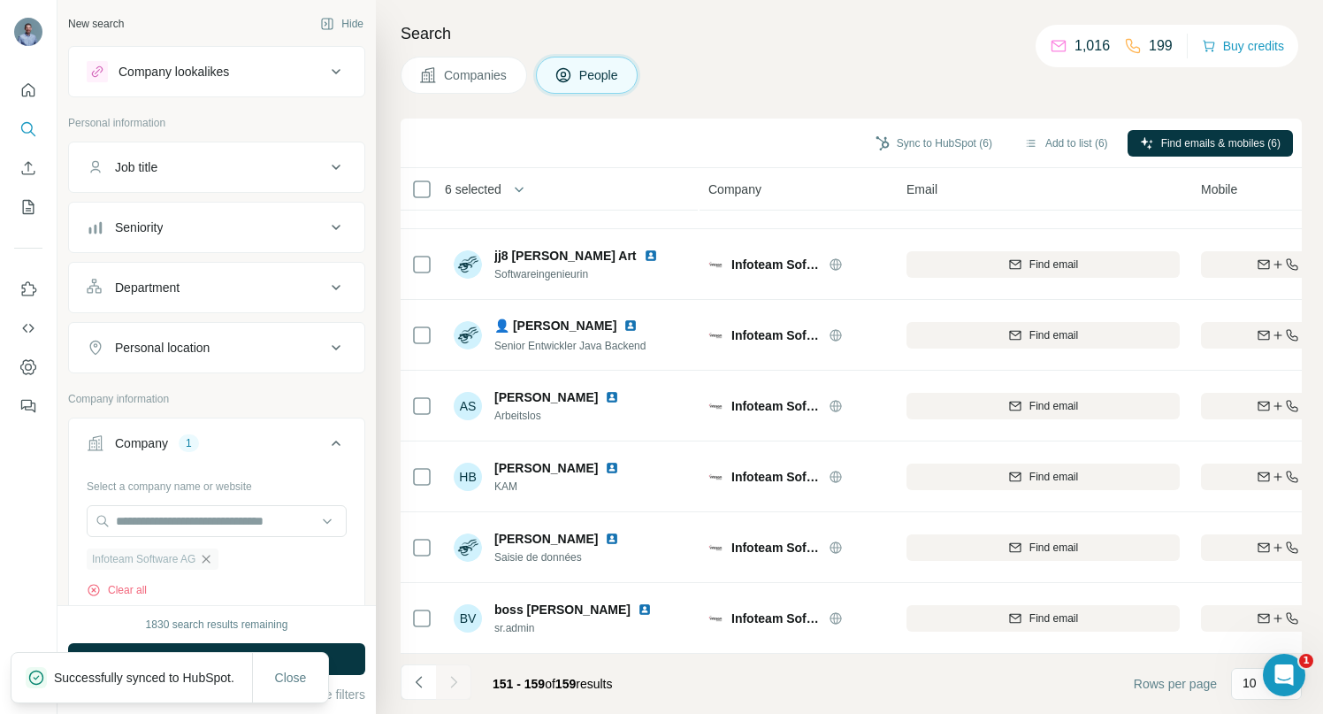
click at [211, 561] on icon "button" at bounding box center [207, 559] width 8 height 8
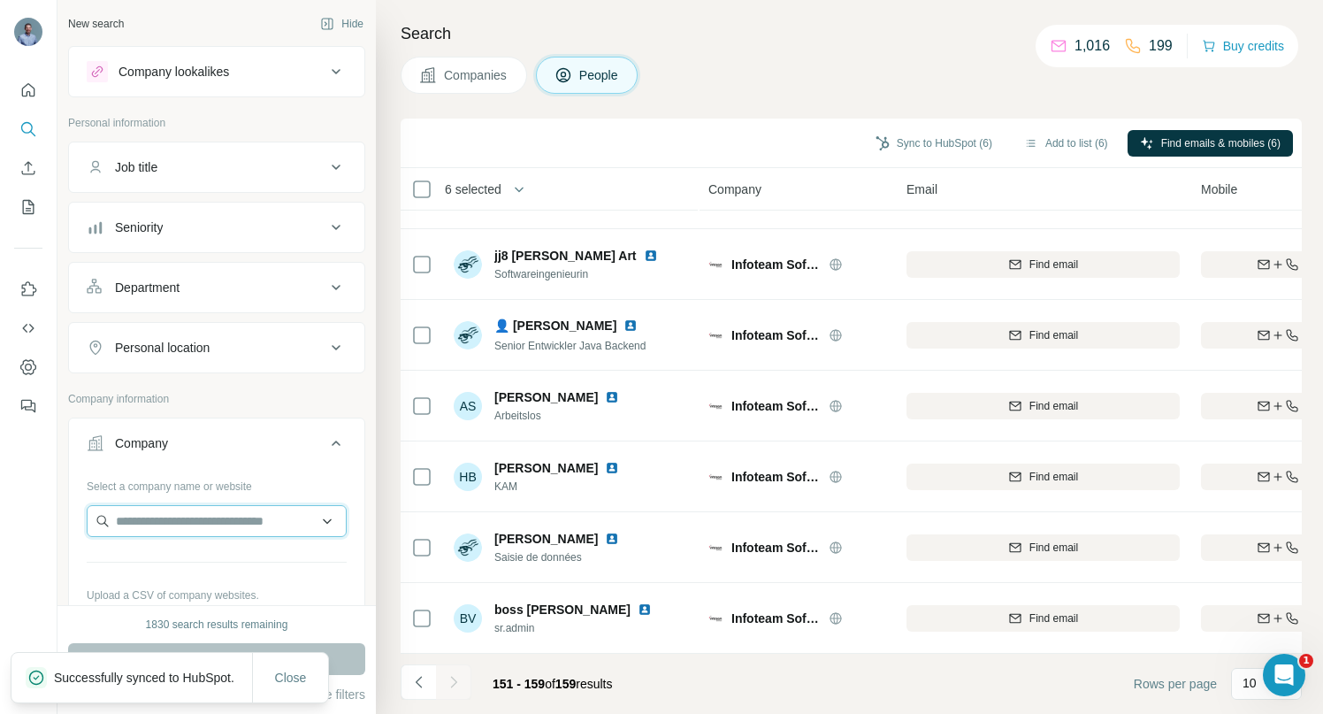
click at [203, 524] on input "text" at bounding box center [217, 521] width 260 height 32
paste input "**********"
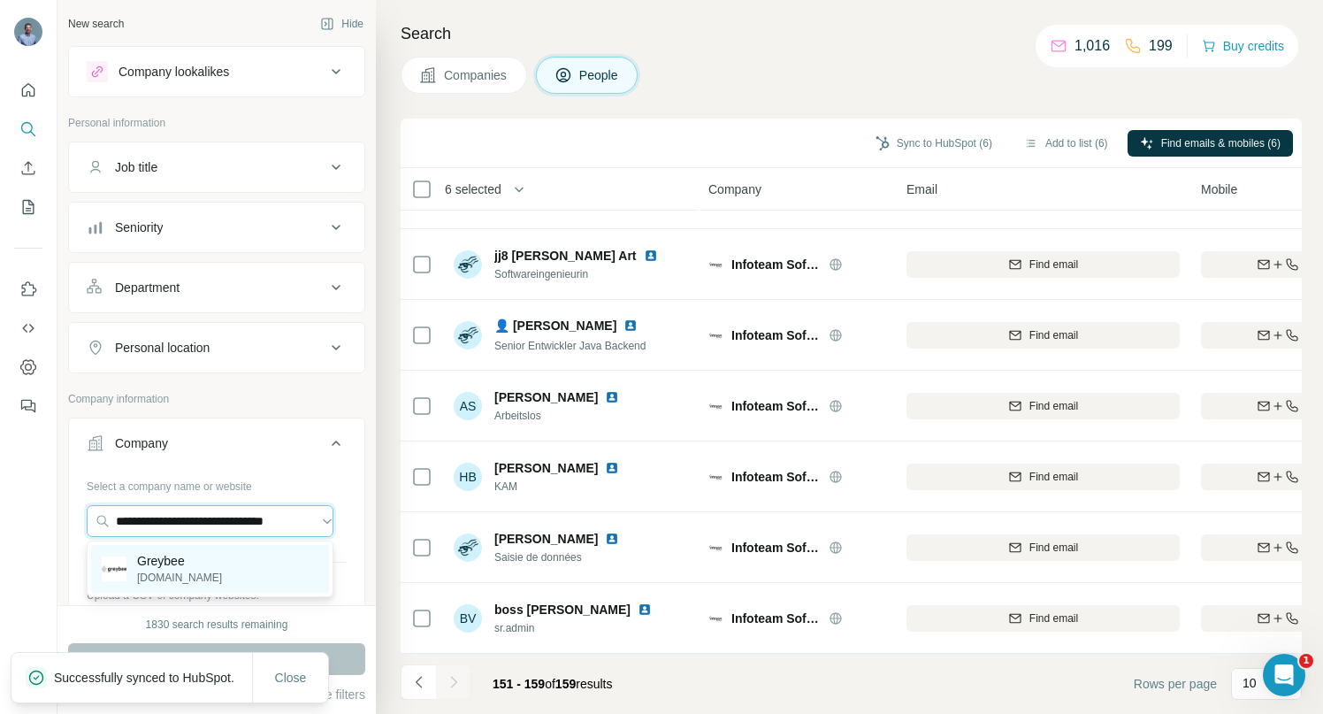
type input "**********"
click at [188, 571] on p "[DOMAIN_NAME]" at bounding box center [179, 578] width 85 height 16
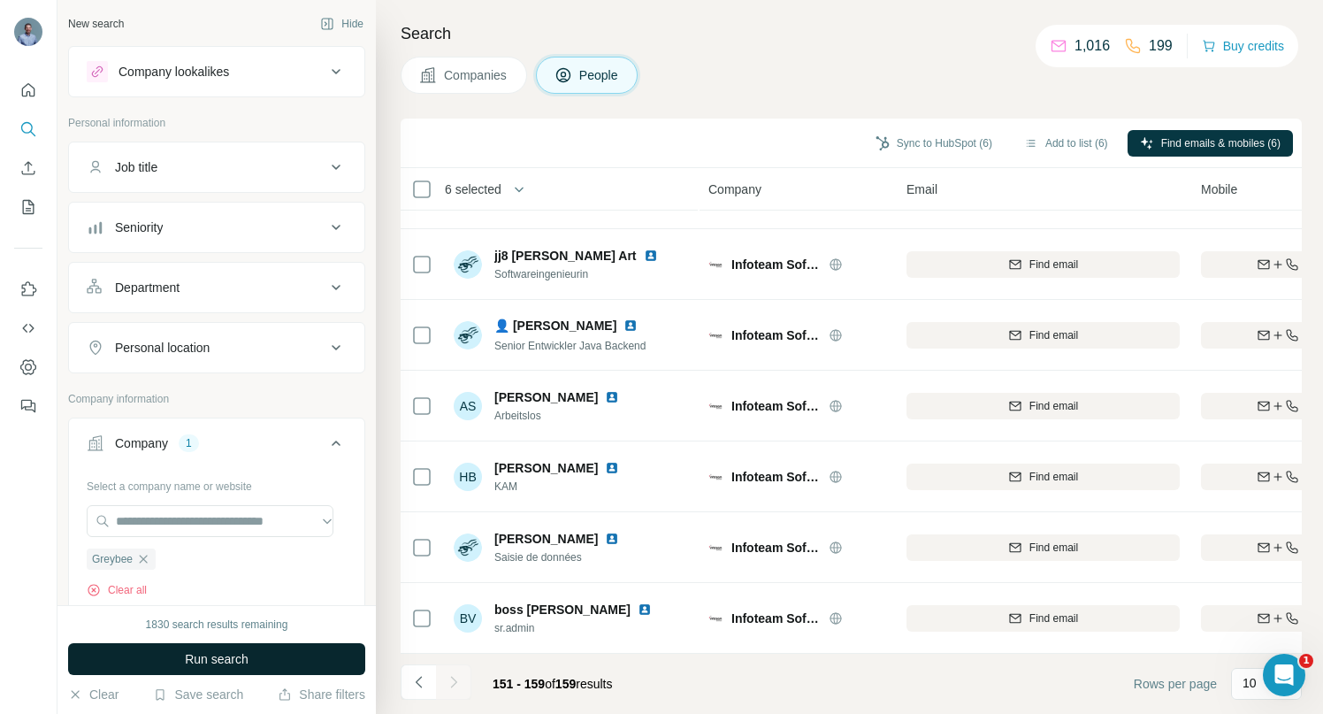
click at [190, 655] on span "Run search" at bounding box center [217, 659] width 64 height 18
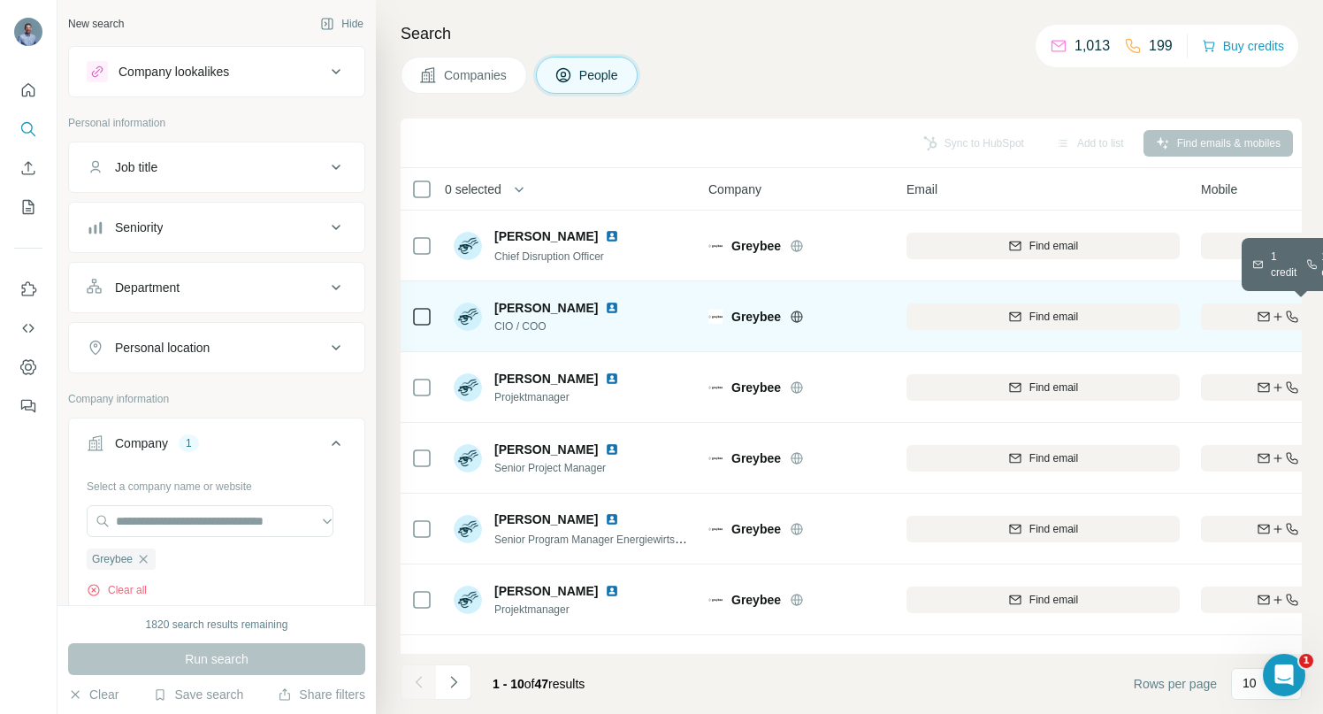
click at [1271, 314] on icon "button" at bounding box center [1278, 317] width 14 height 14
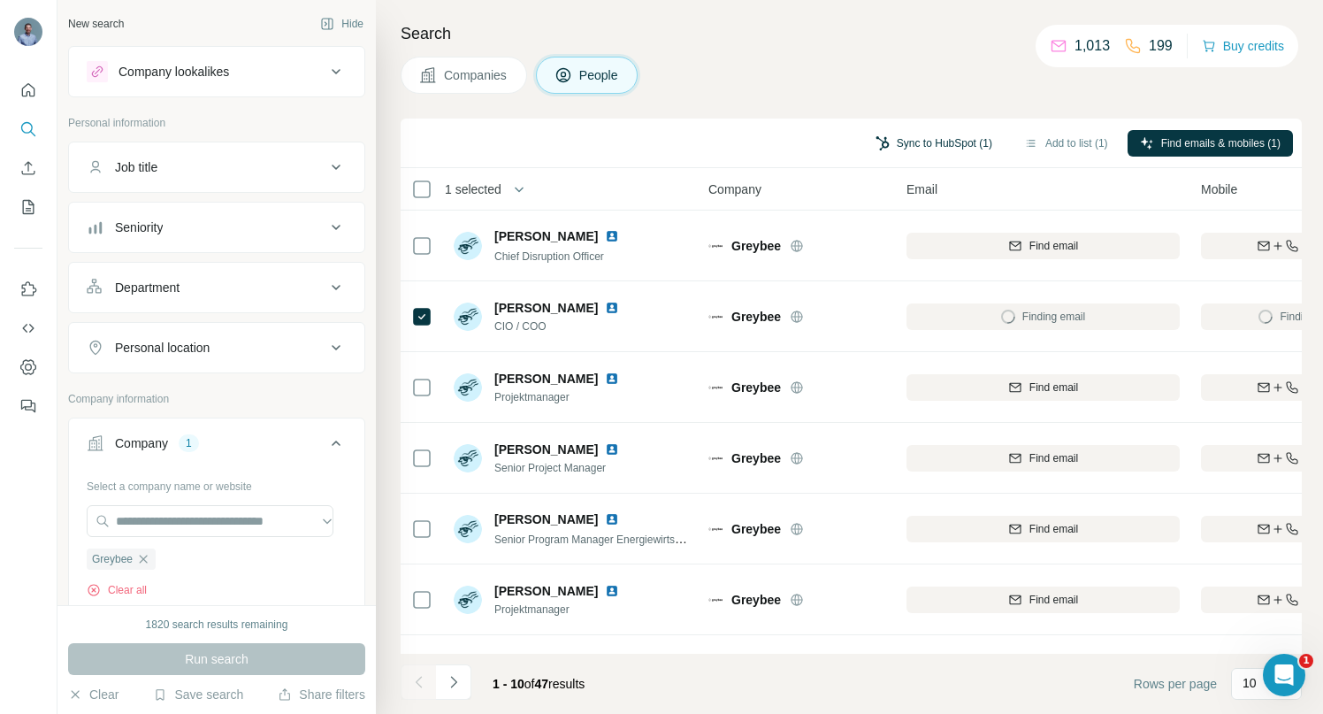
click at [953, 134] on button "Sync to HubSpot (1)" at bounding box center [934, 143] width 142 height 27
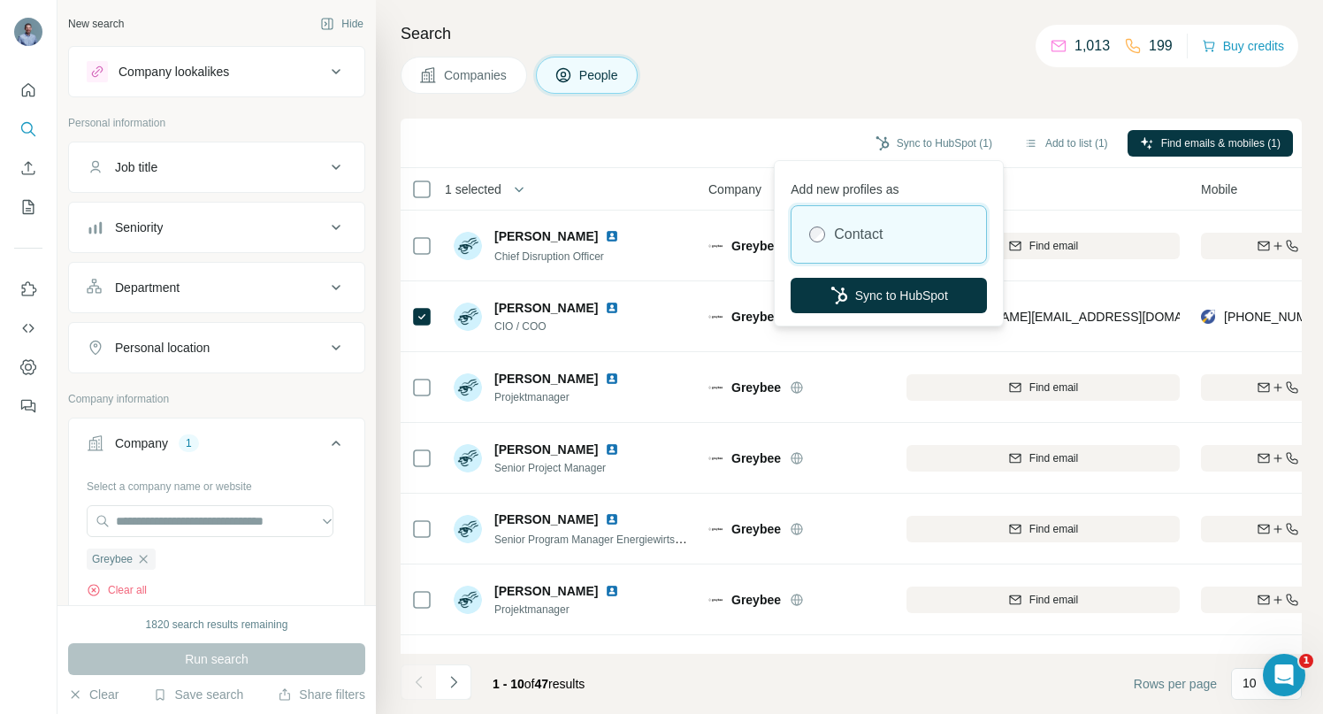
click at [821, 74] on div "Companies People" at bounding box center [851, 75] width 901 height 37
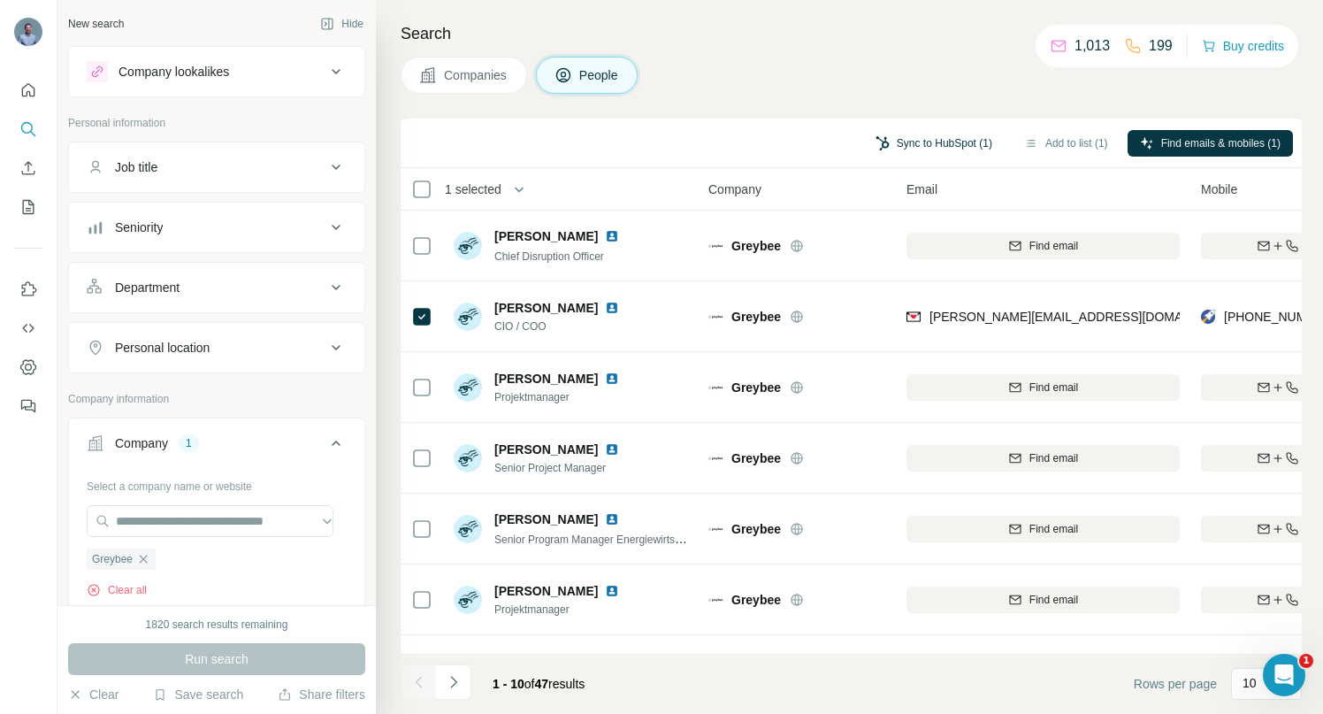
click at [923, 139] on button "Sync to HubSpot (1)" at bounding box center [934, 143] width 142 height 27
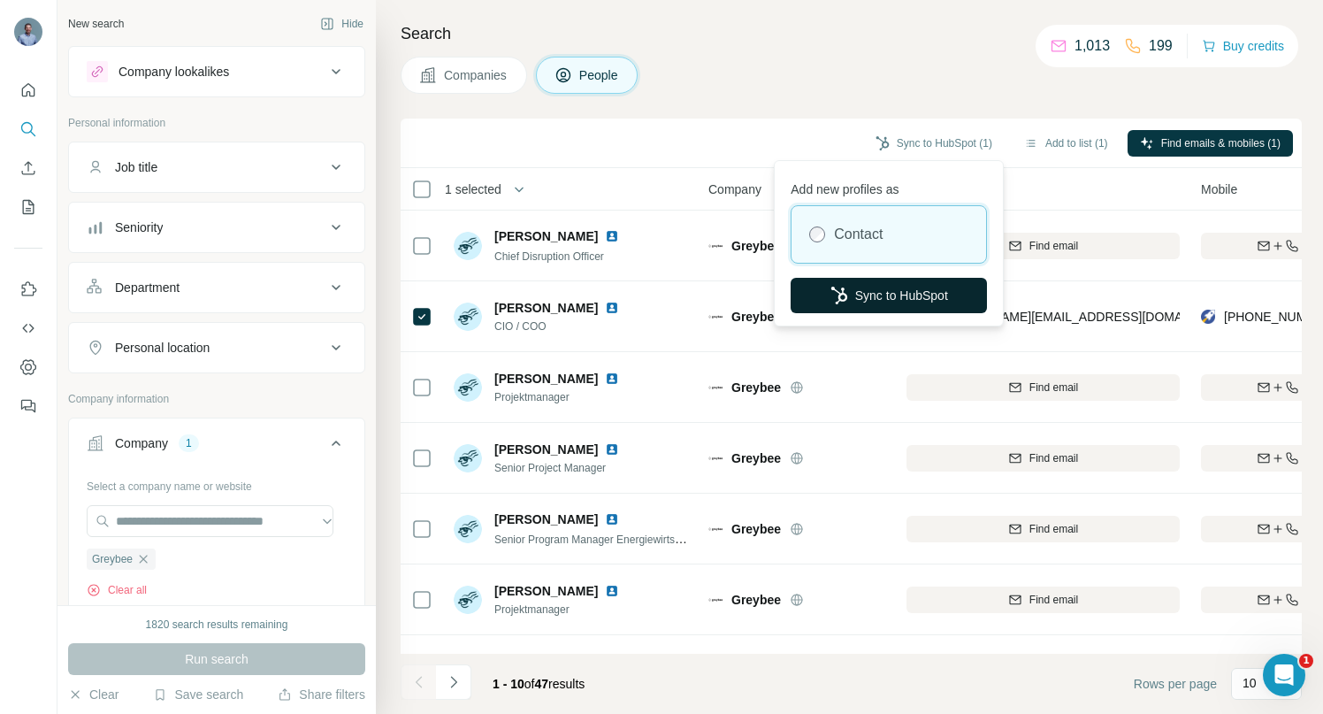
click at [870, 295] on button "Sync to HubSpot" at bounding box center [889, 295] width 196 height 35
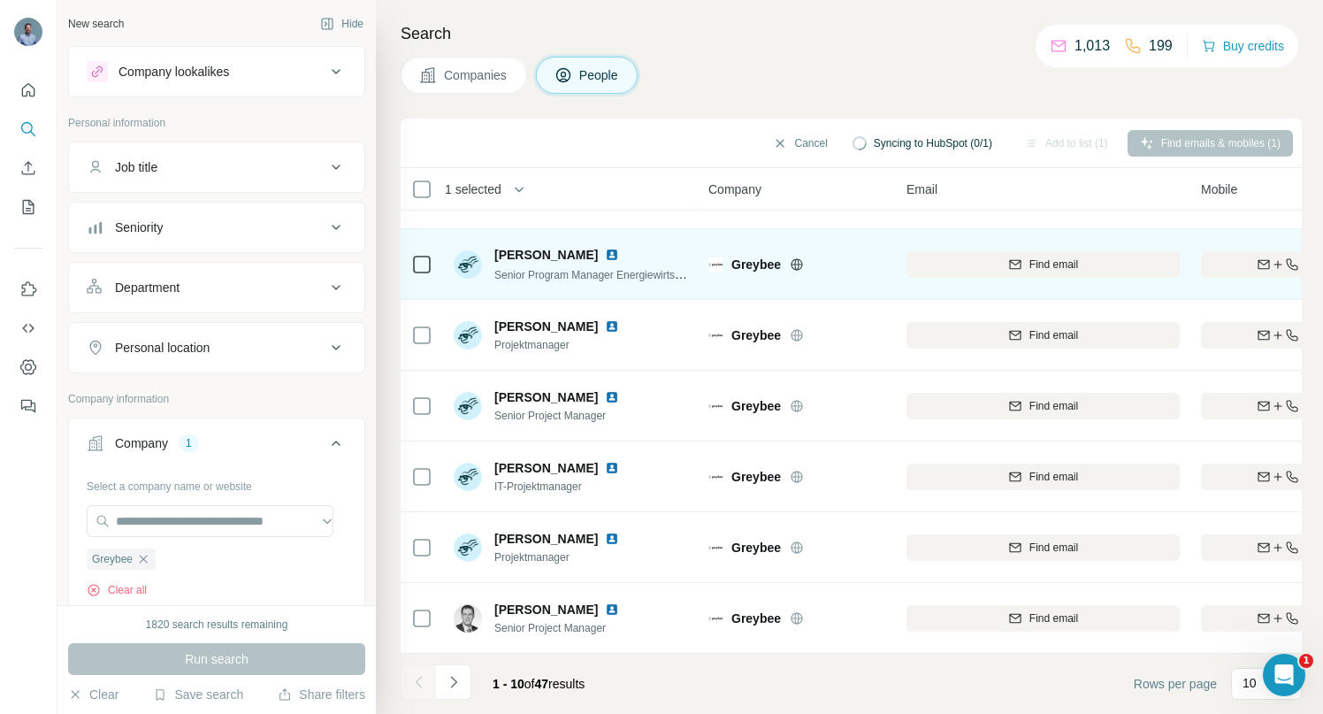
scroll to position [274, 0]
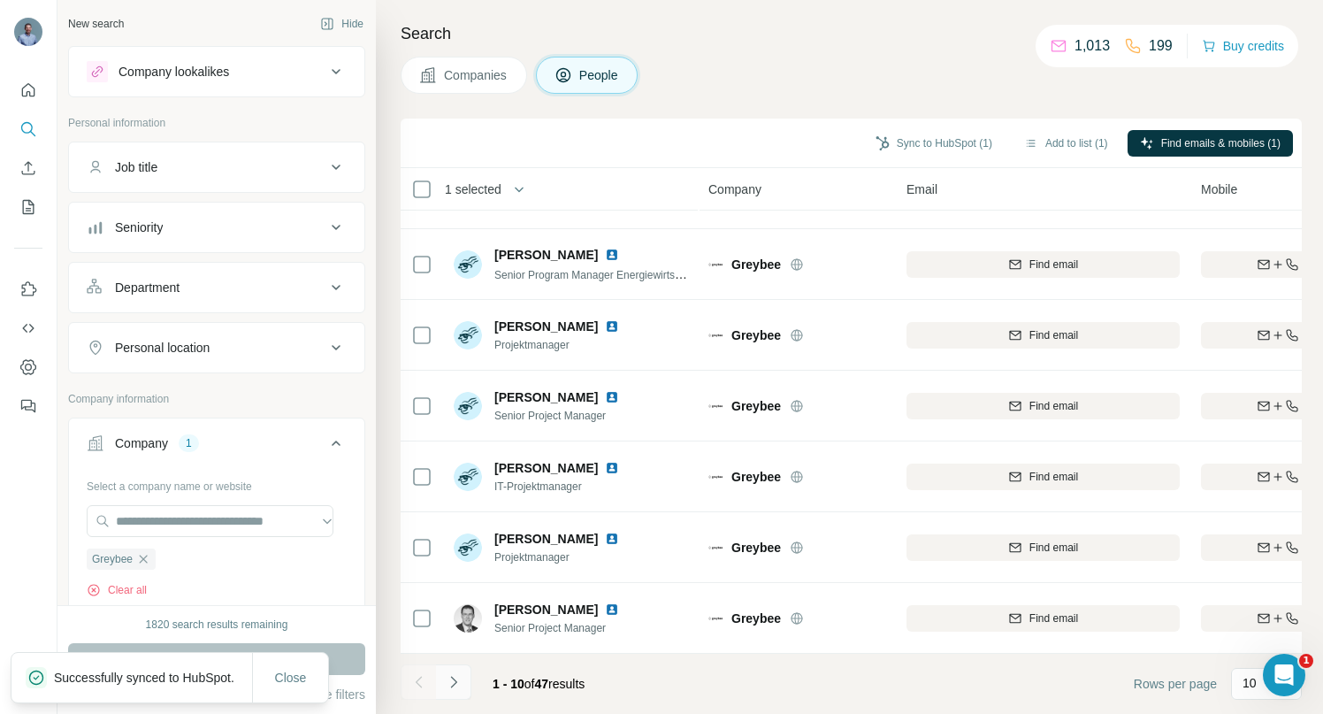
click at [458, 687] on icon "Navigate to next page" at bounding box center [454, 682] width 18 height 18
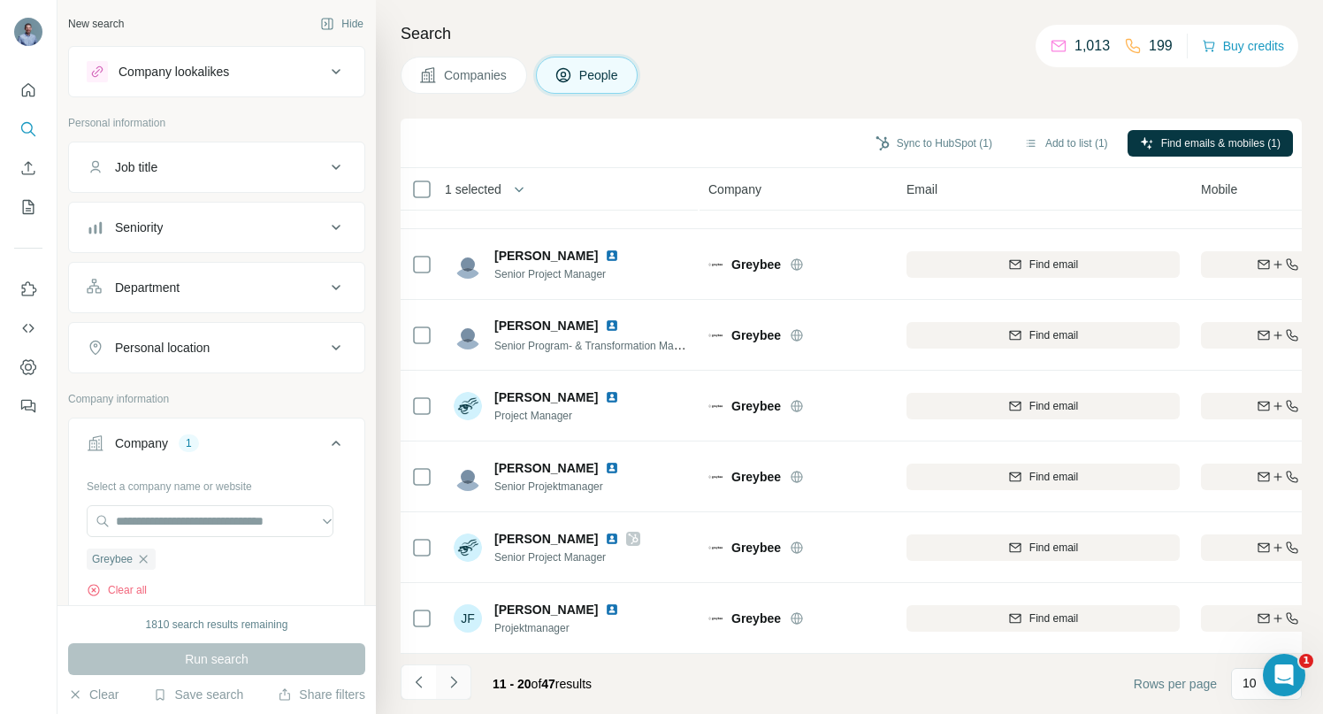
click at [455, 681] on icon "Navigate to next page" at bounding box center [453, 681] width 6 height 11
click at [455, 685] on icon "Navigate to next page" at bounding box center [454, 682] width 18 height 18
click at [456, 690] on icon "Navigate to next page" at bounding box center [454, 682] width 18 height 18
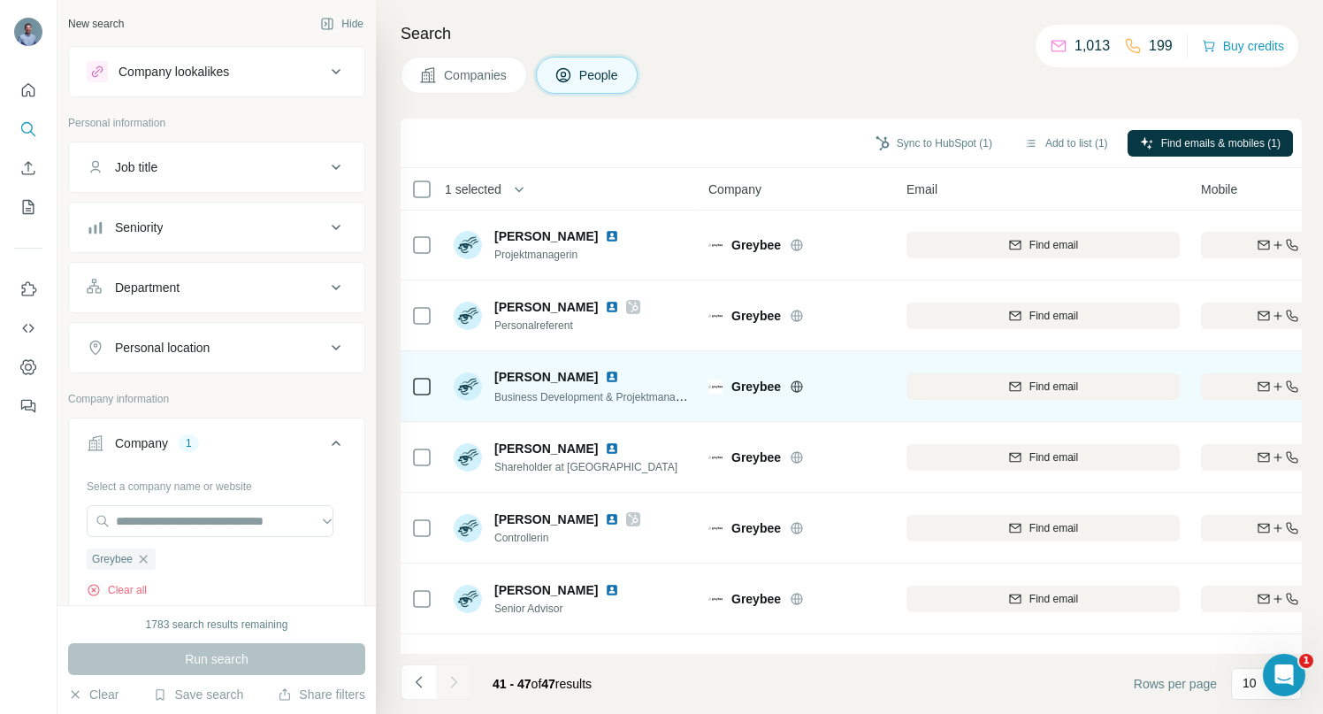
scroll to position [0, 0]
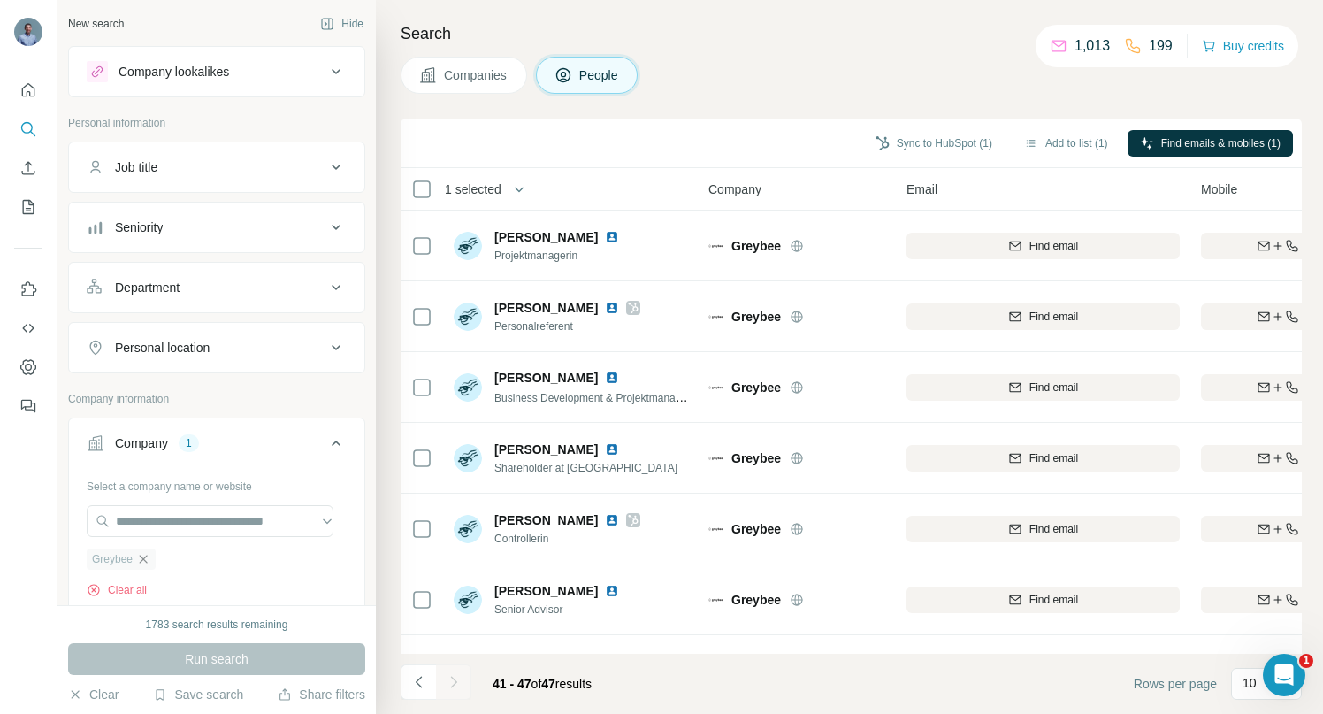
click at [146, 558] on icon "button" at bounding box center [144, 559] width 8 height 8
click at [137, 528] on input "text" at bounding box center [210, 521] width 247 height 32
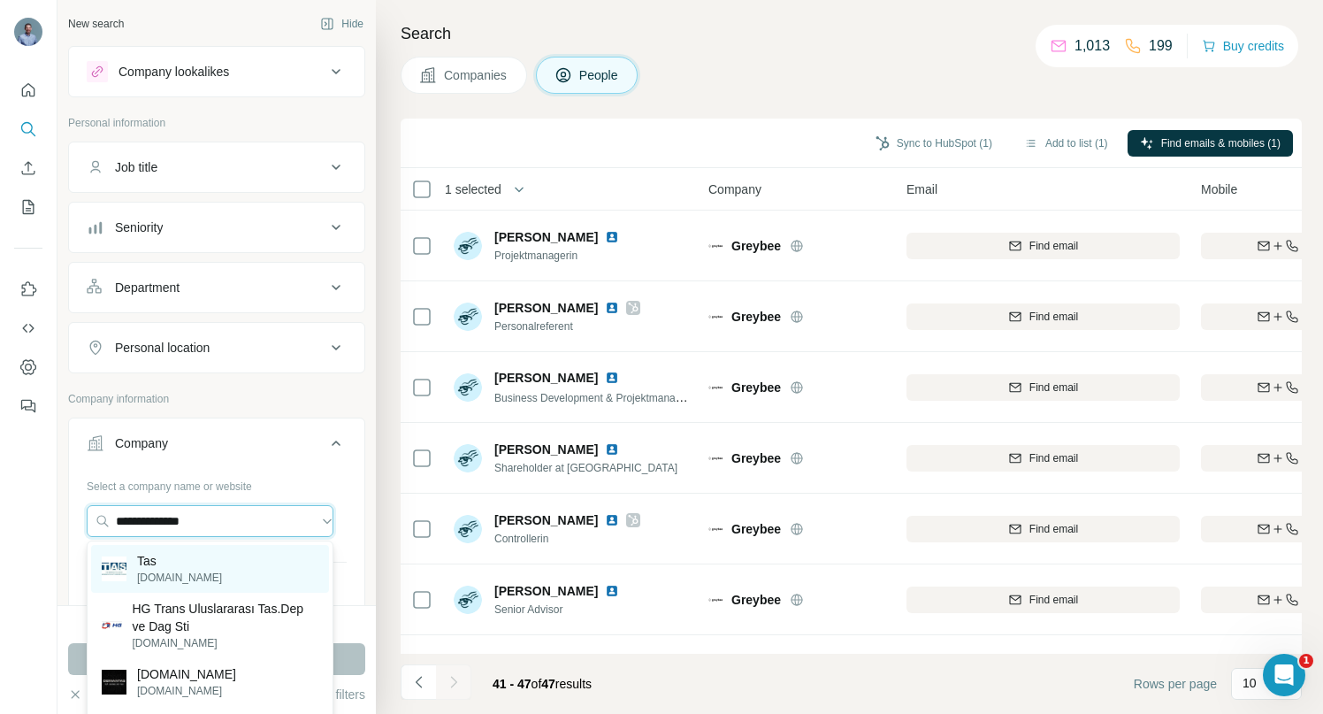
type input "**********"
click at [164, 566] on p "Tas" at bounding box center [179, 561] width 85 height 18
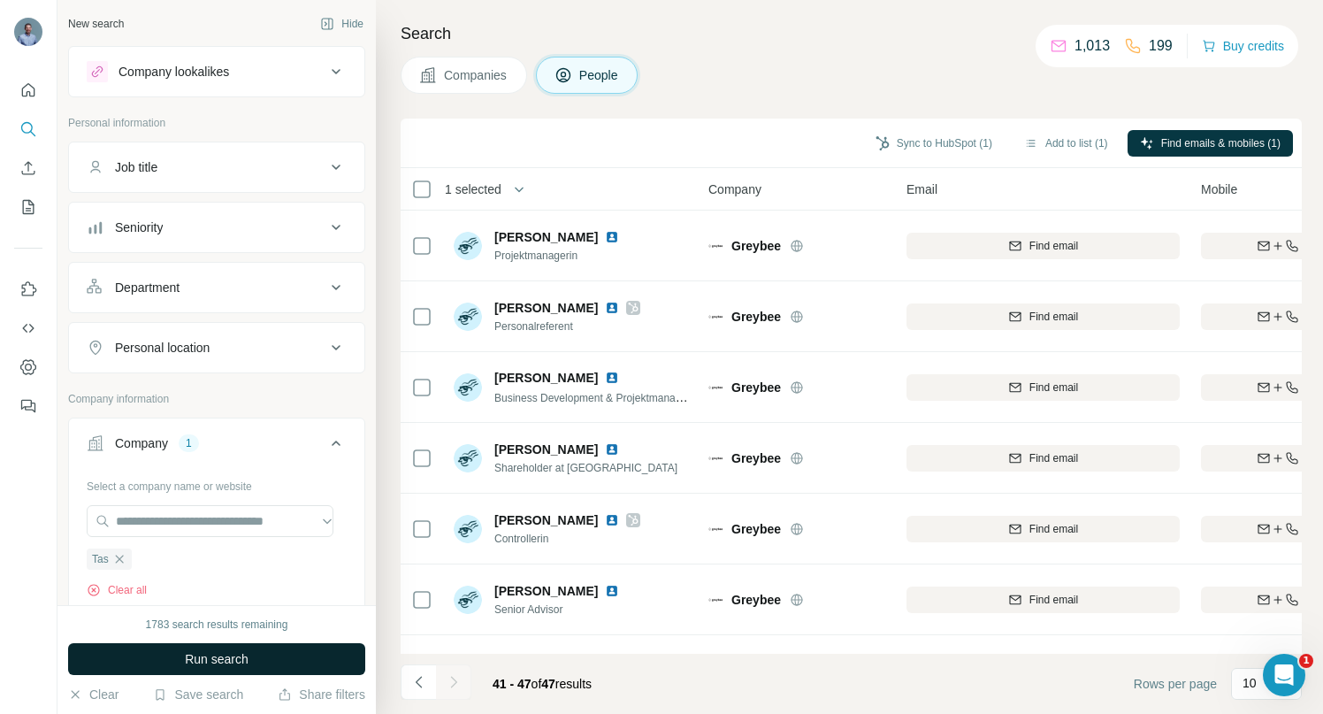
click at [170, 658] on button "Run search" at bounding box center [216, 659] width 297 height 32
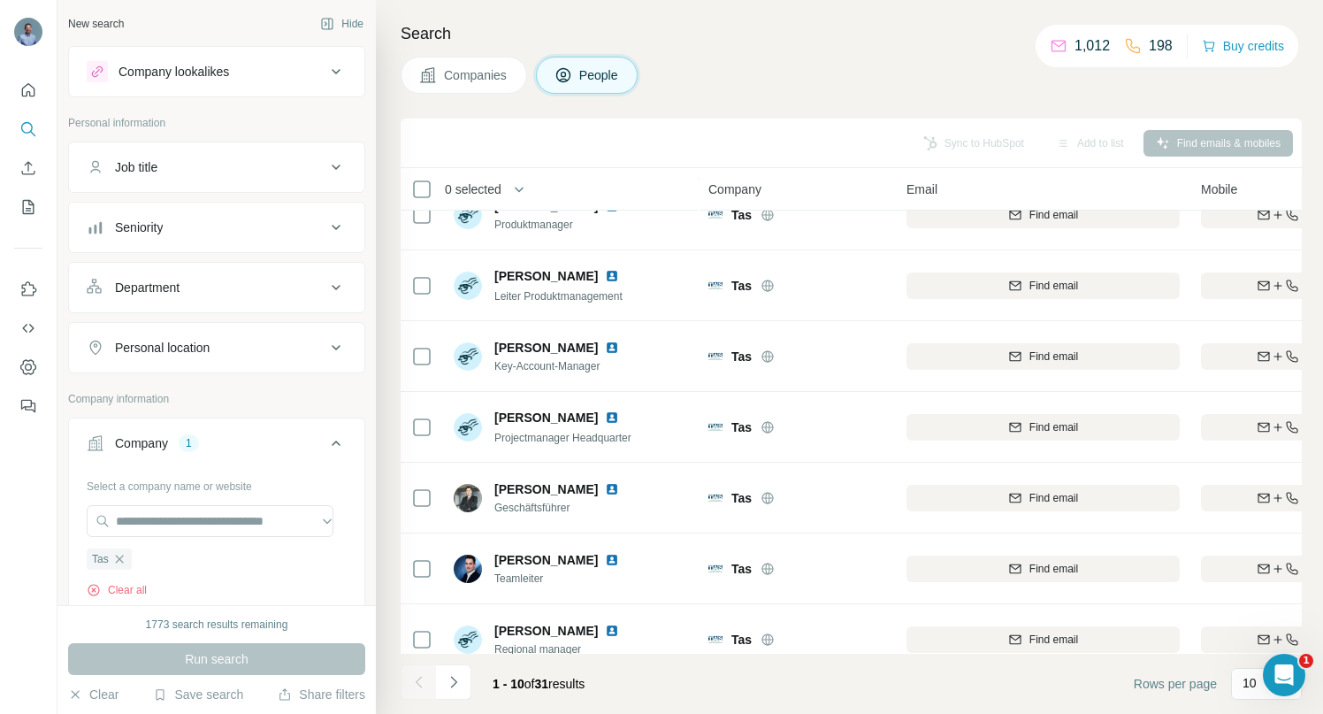
scroll to position [274, 0]
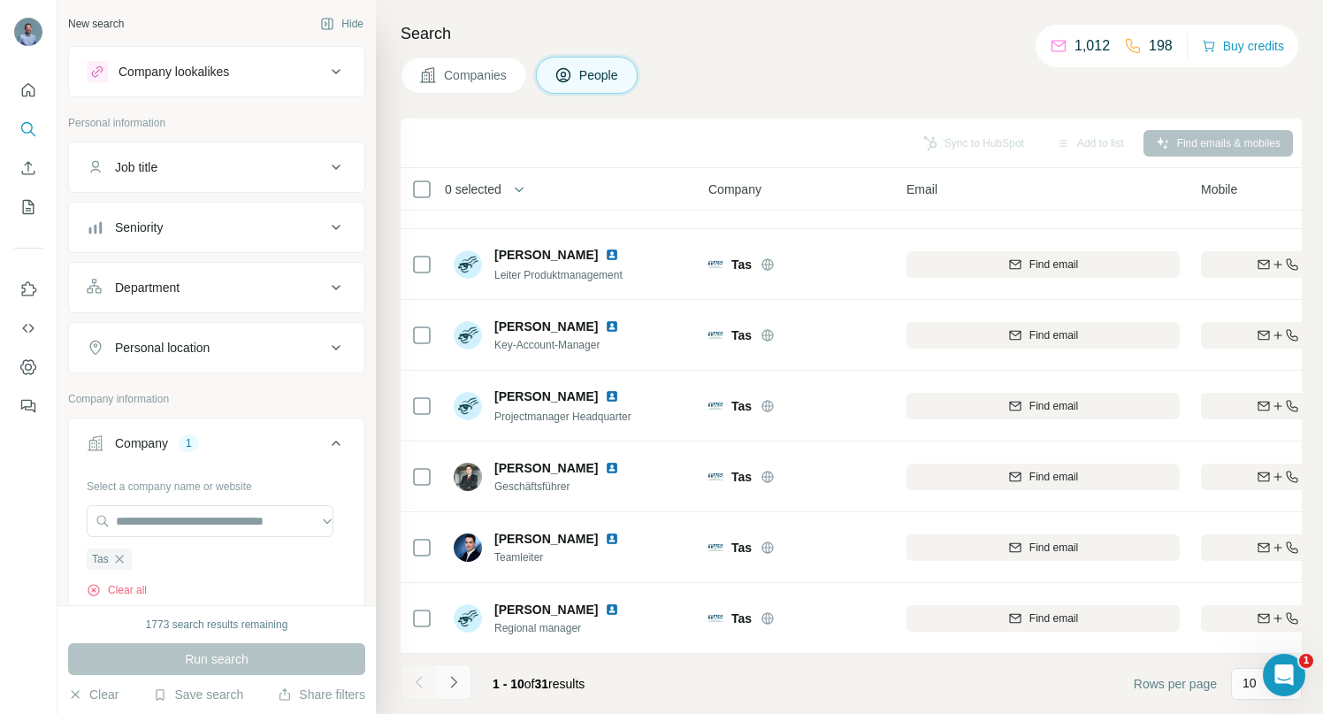
click at [457, 685] on icon "Navigate to next page" at bounding box center [454, 682] width 18 height 18
click at [456, 682] on icon "Navigate to next page" at bounding box center [453, 681] width 6 height 11
click at [453, 687] on icon "Navigate to next page" at bounding box center [454, 682] width 18 height 18
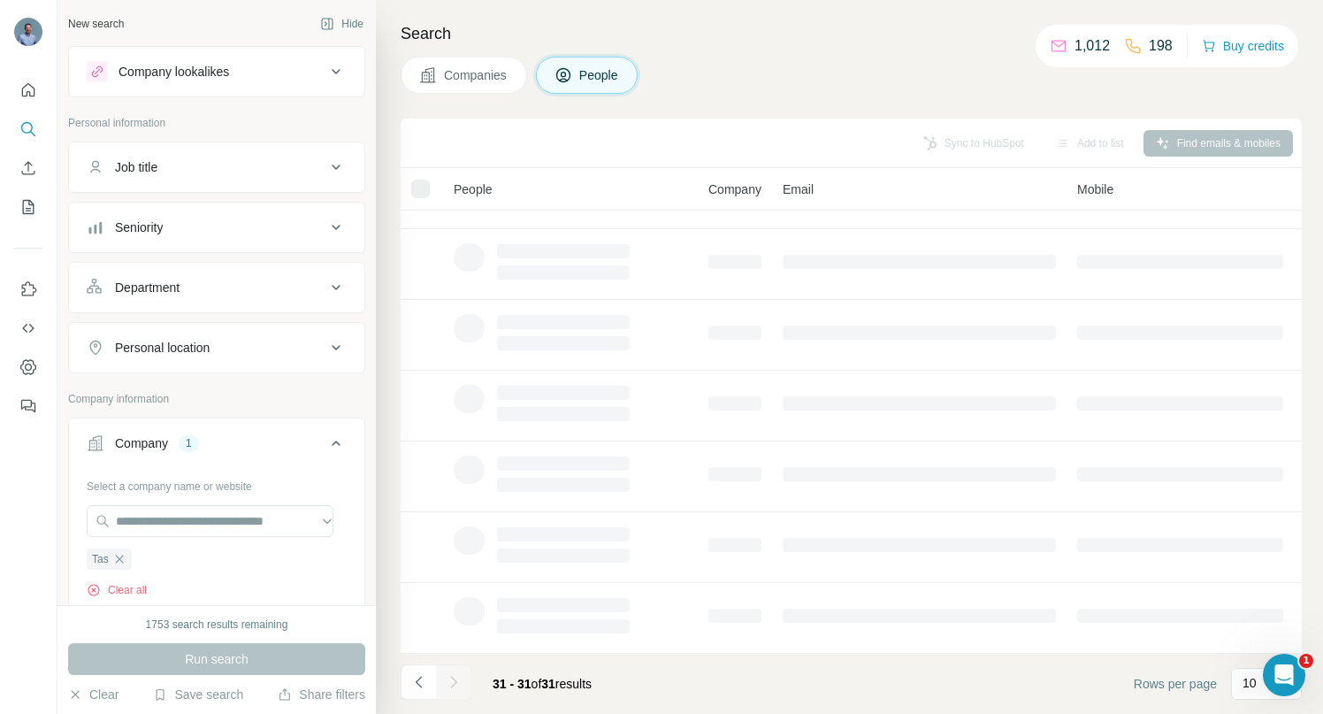
scroll to position [0, 0]
